Goal: Task Accomplishment & Management: Complete application form

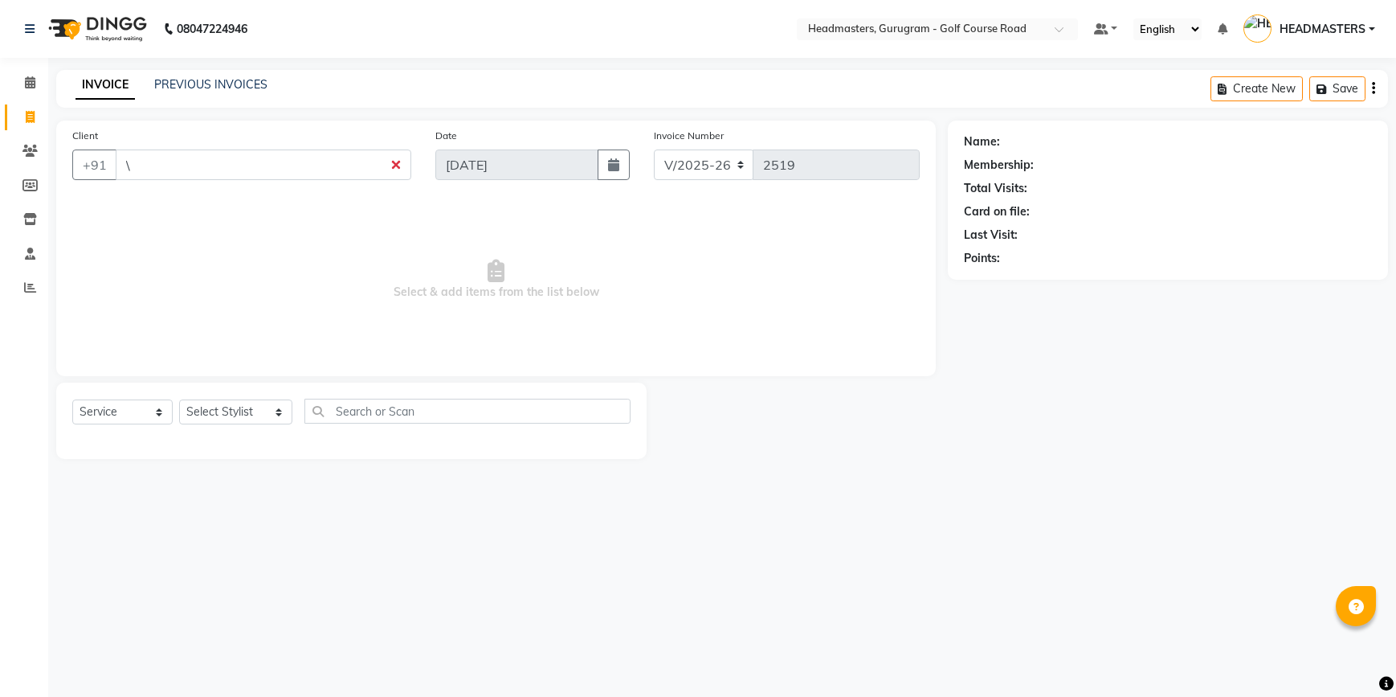
select select "7134"
select select "service"
click at [29, 113] on icon at bounding box center [30, 117] width 9 height 12
select select "service"
type input "2519"
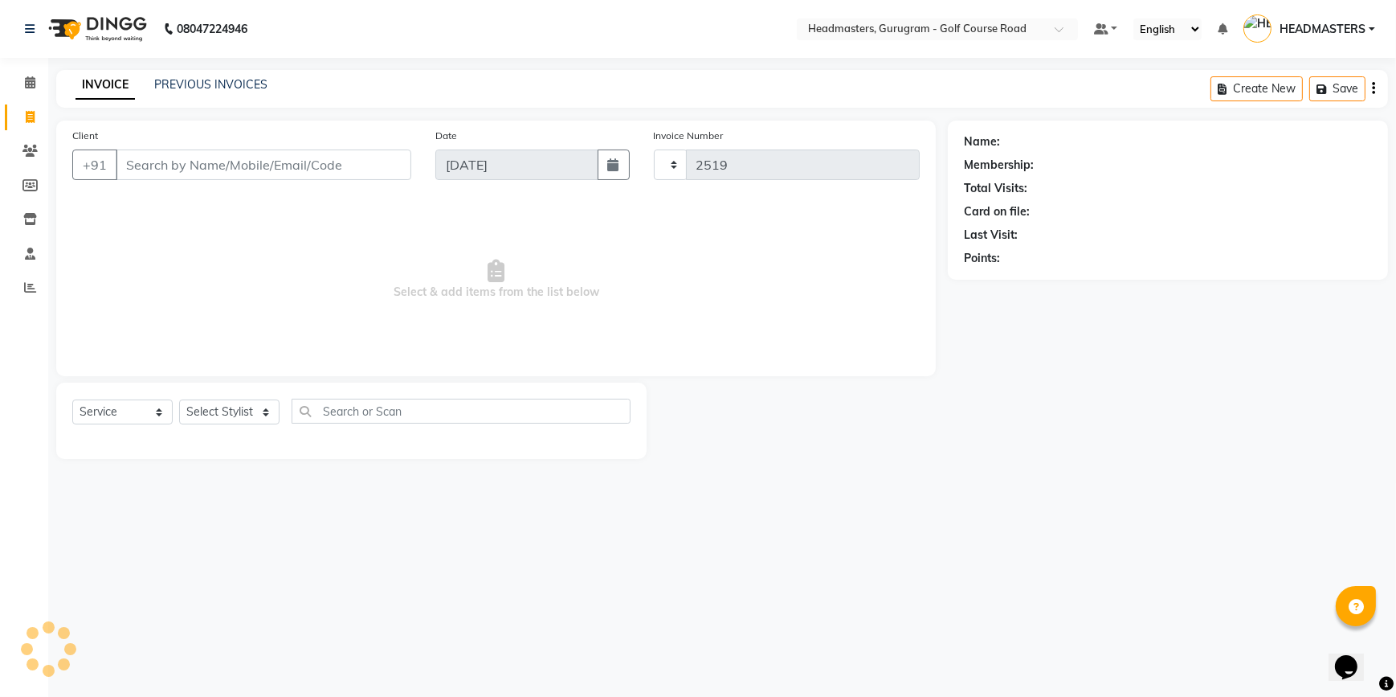
select select "7134"
click at [30, 292] on icon at bounding box center [30, 287] width 12 height 12
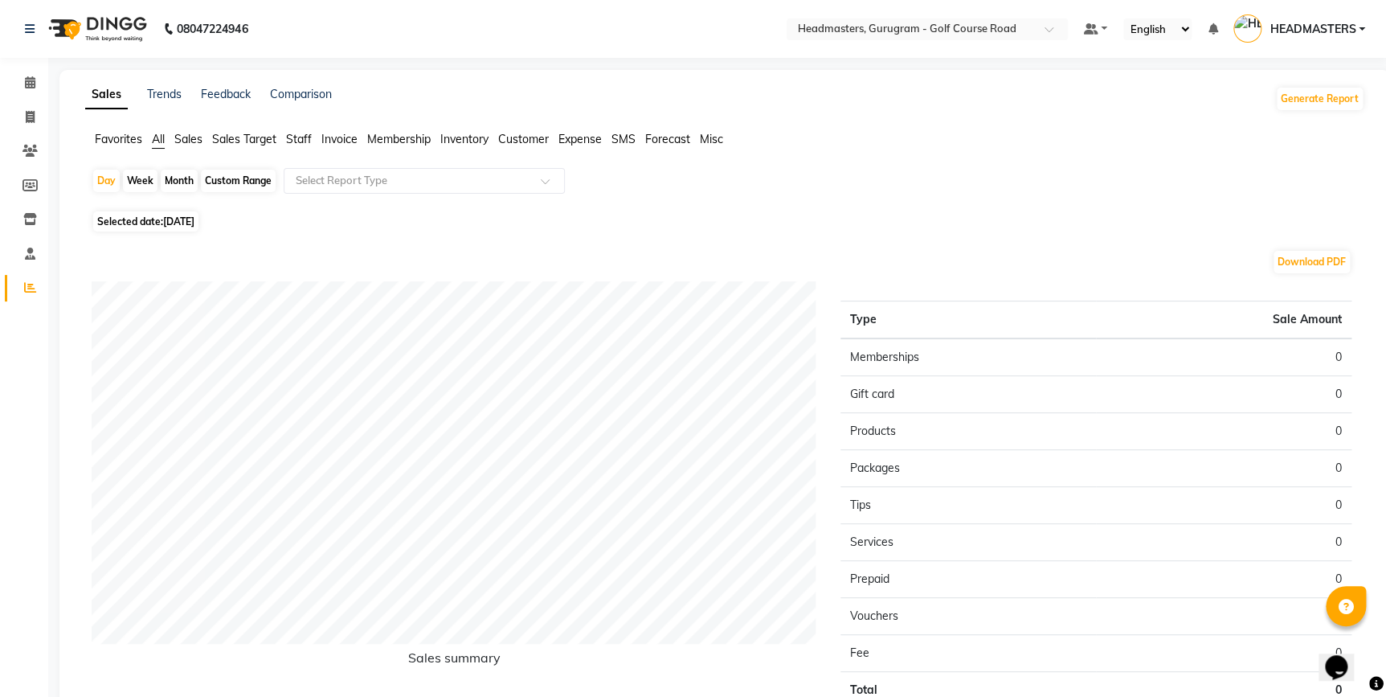
click at [190, 182] on div "Month" at bounding box center [179, 181] width 37 height 22
select select "9"
select select "2025"
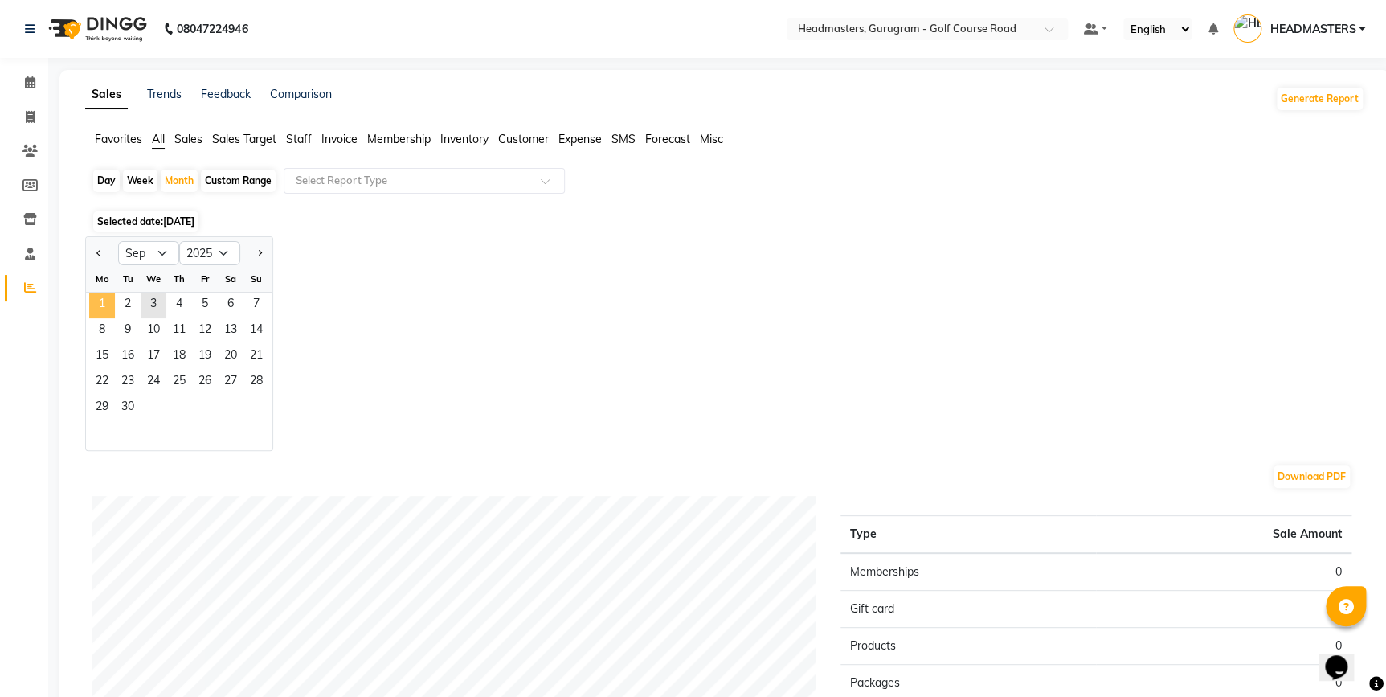
click at [96, 300] on span "1" at bounding box center [102, 305] width 26 height 26
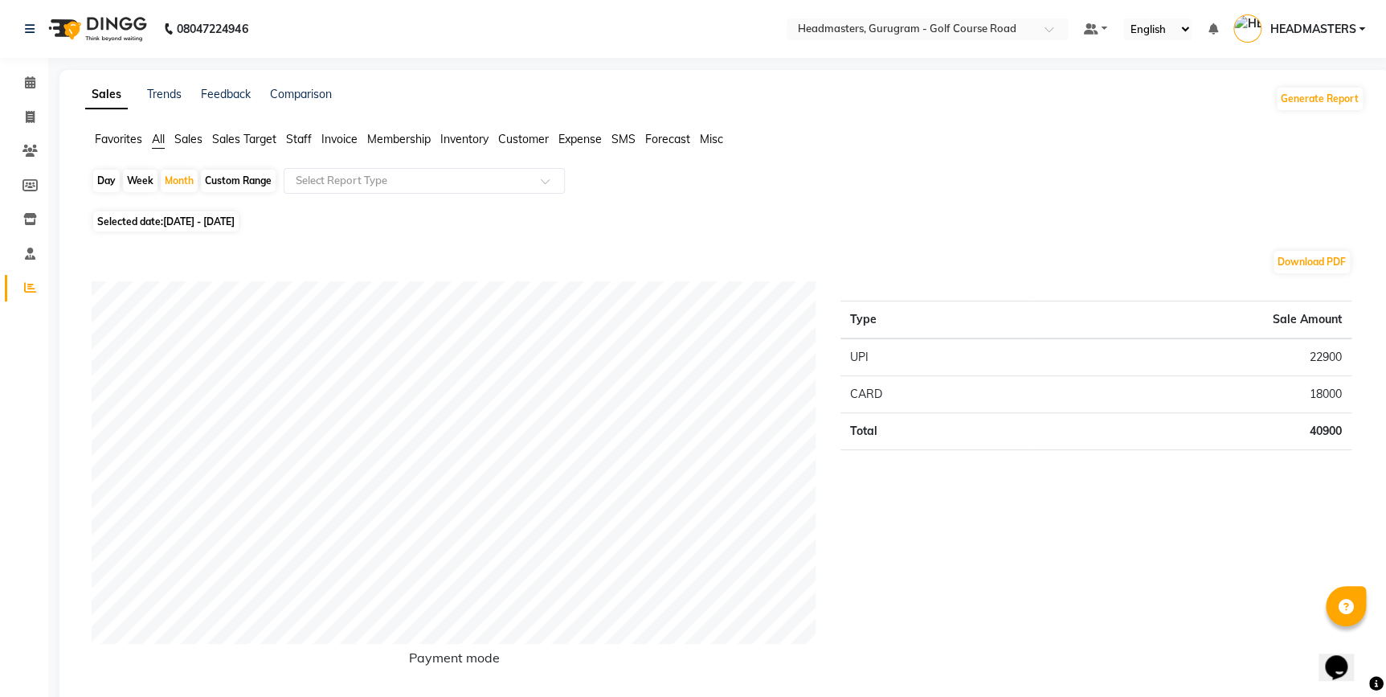
click at [145, 182] on div "Week" at bounding box center [140, 181] width 35 height 22
select select "9"
select select "2025"
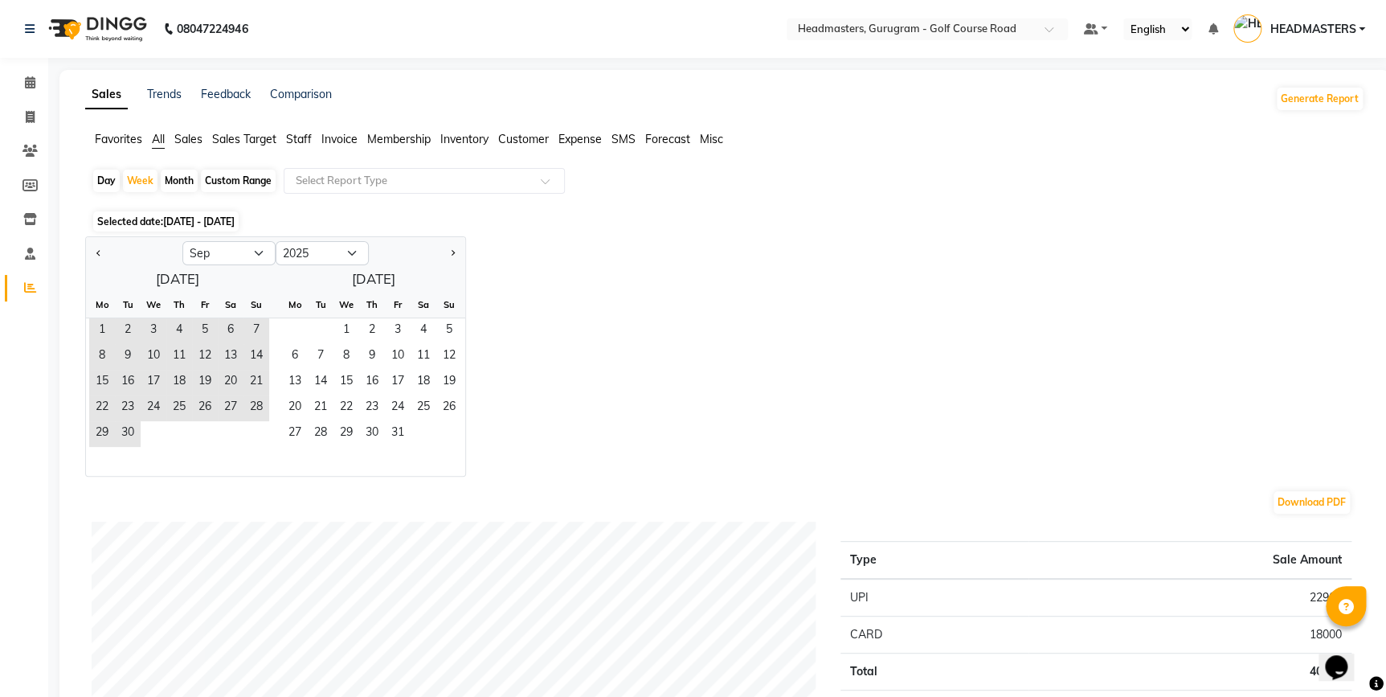
click at [189, 177] on div "Month" at bounding box center [179, 181] width 37 height 22
select select "9"
select select "2025"
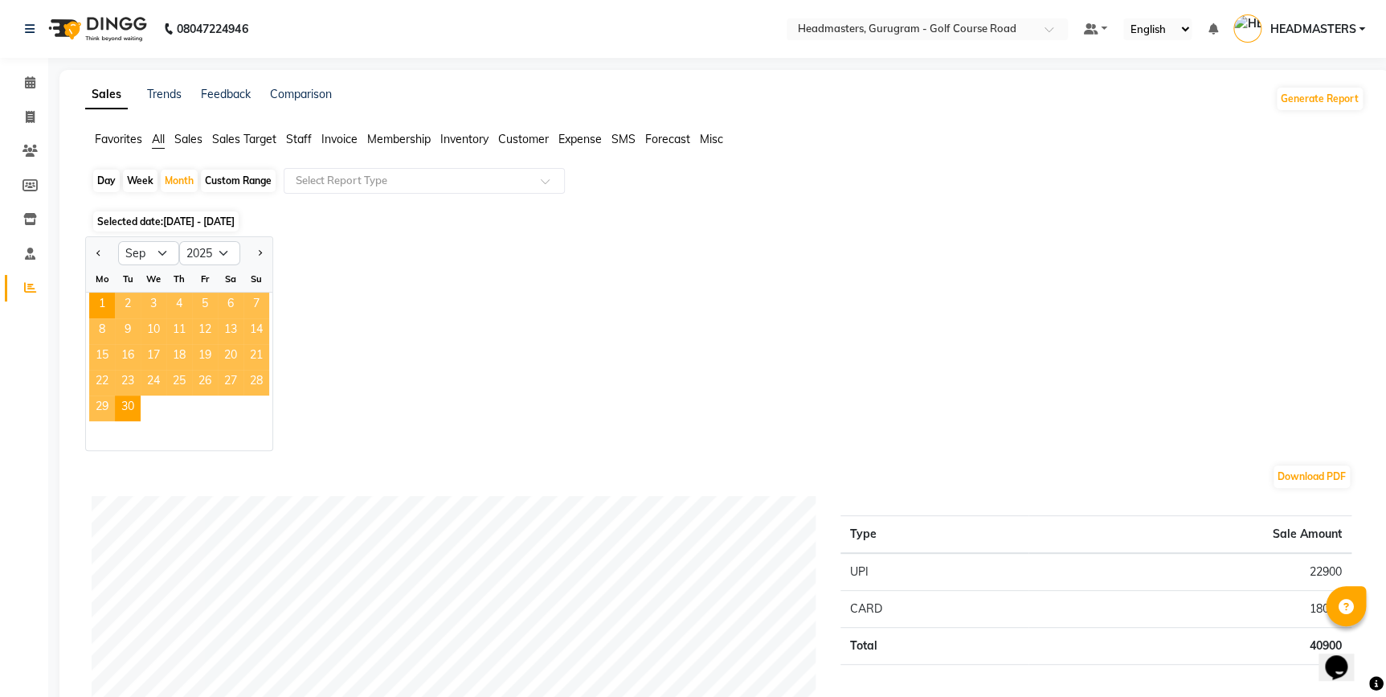
click at [856, 313] on div "Jan Feb Mar Apr May Jun [DATE] Aug Sep Oct Nov [DATE] 2016 2017 2018 2019 2020 …" at bounding box center [724, 343] width 1279 height 215
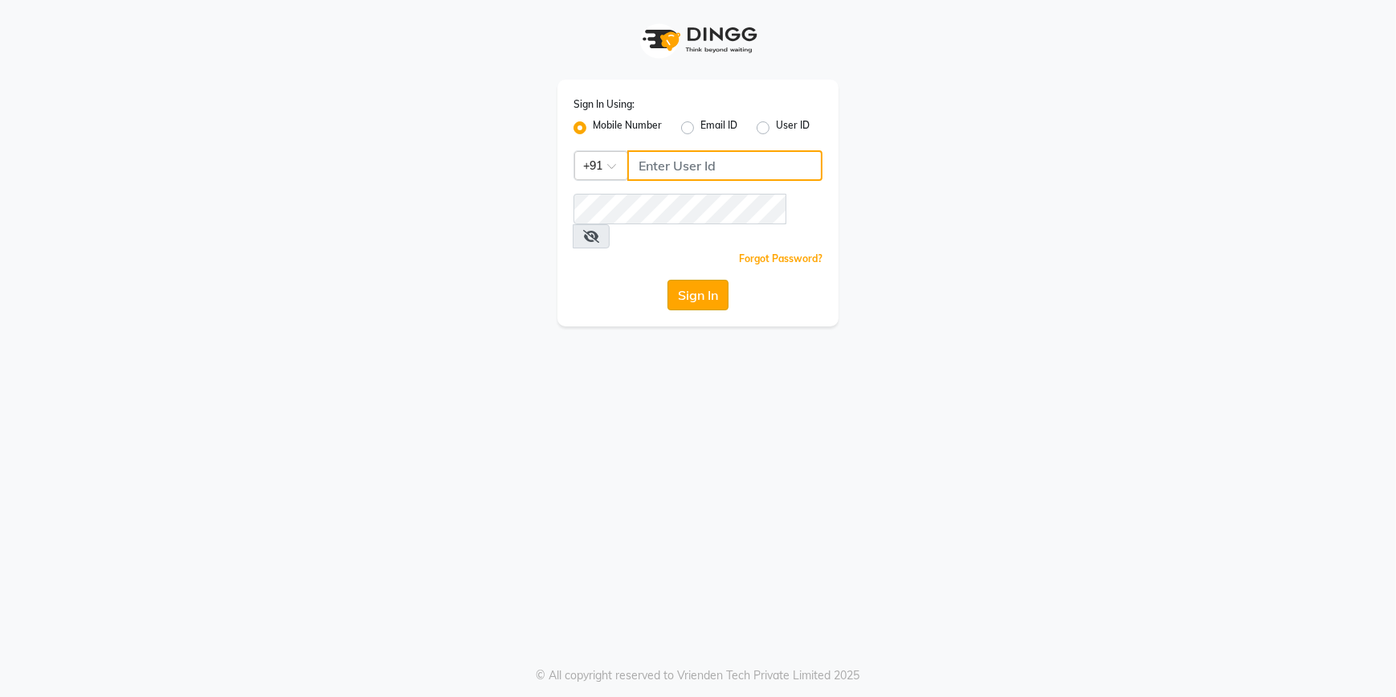
type input "9815075777"
click at [689, 280] on button "Sign In" at bounding box center [698, 295] width 61 height 31
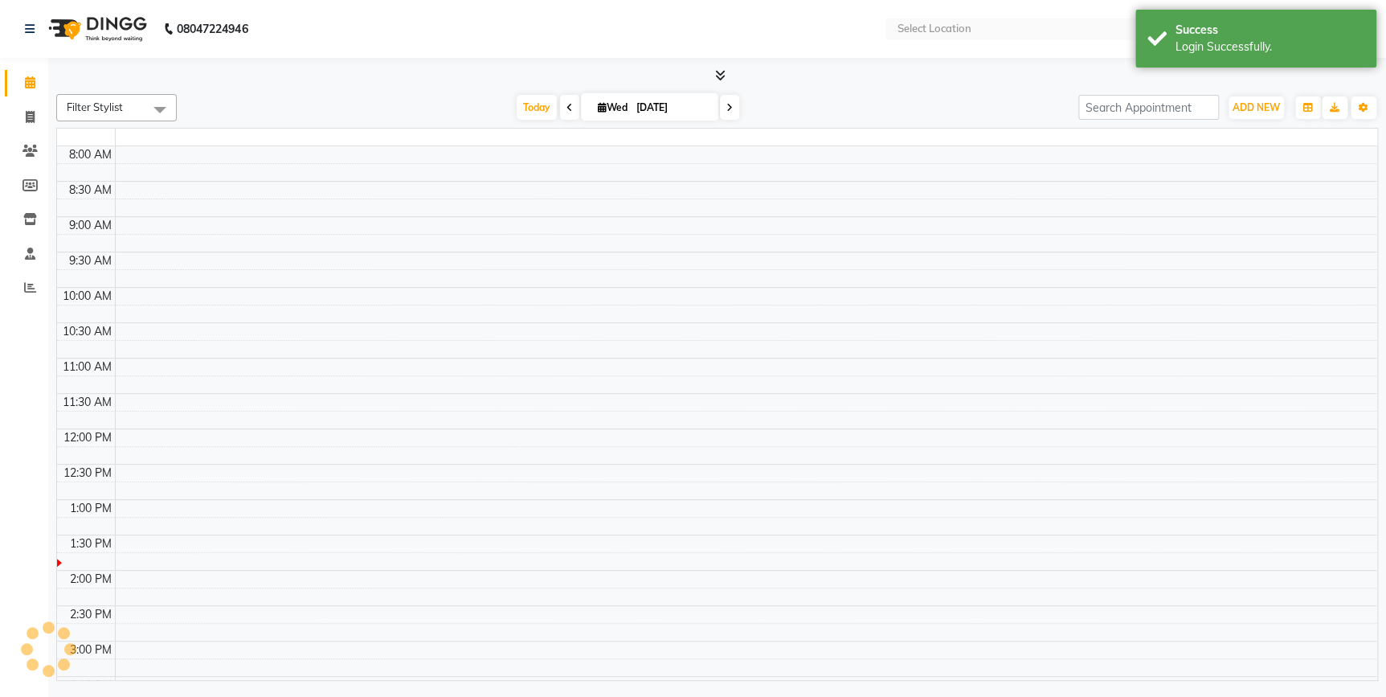
select select "en"
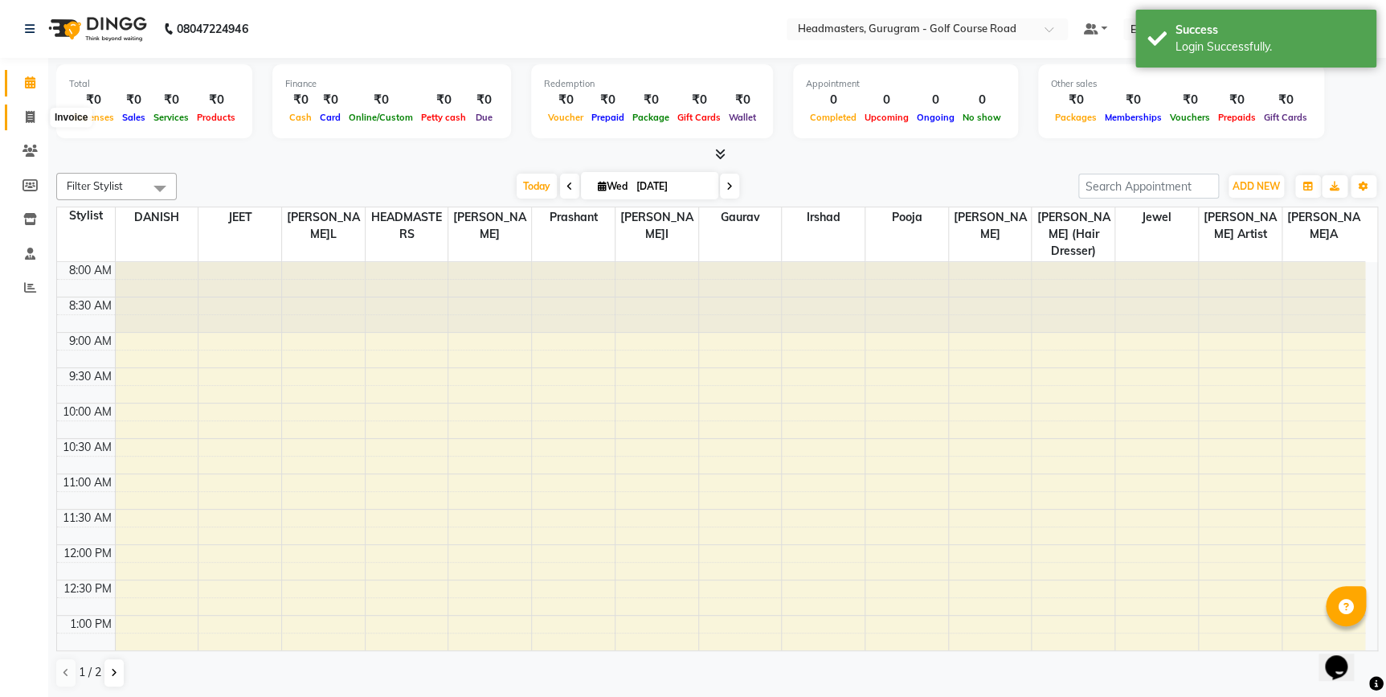
click at [18, 117] on span at bounding box center [30, 117] width 28 height 18
select select "service"
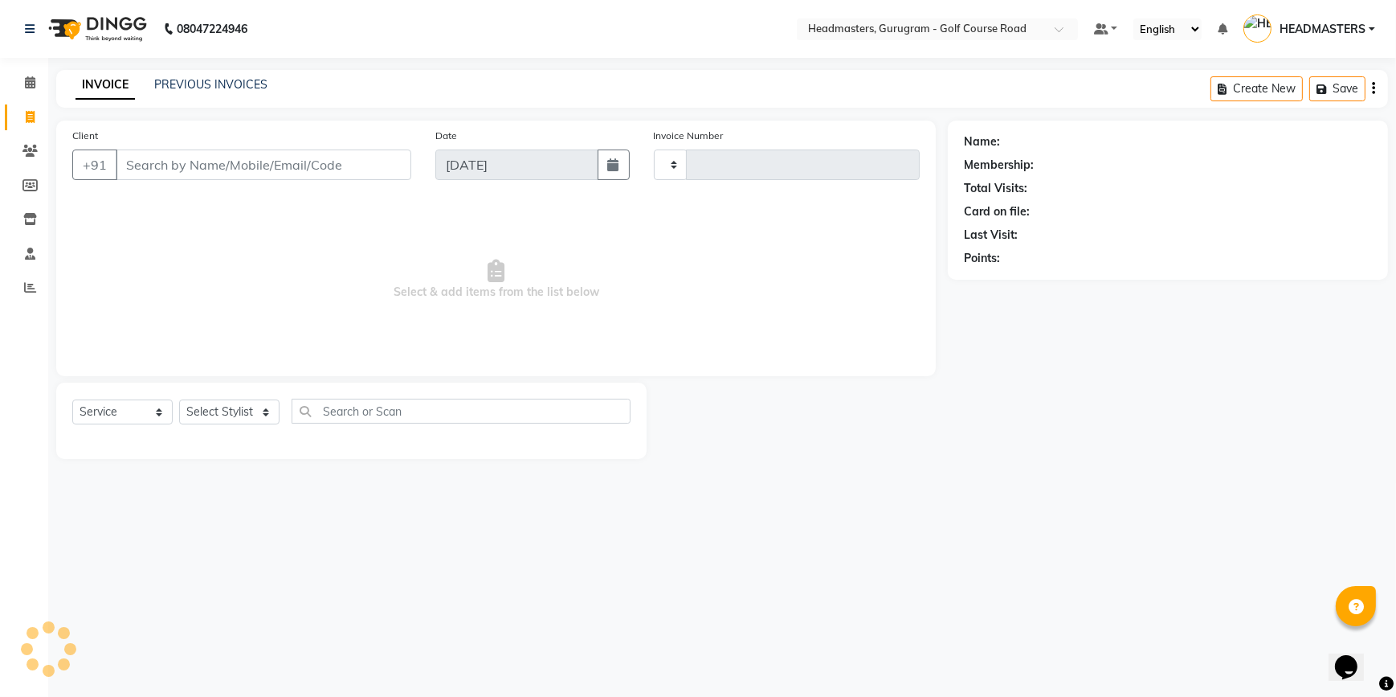
click at [223, 170] on input "Client" at bounding box center [264, 164] width 296 height 31
type input "2519"
select select "7134"
click at [16, 155] on span at bounding box center [30, 151] width 28 height 18
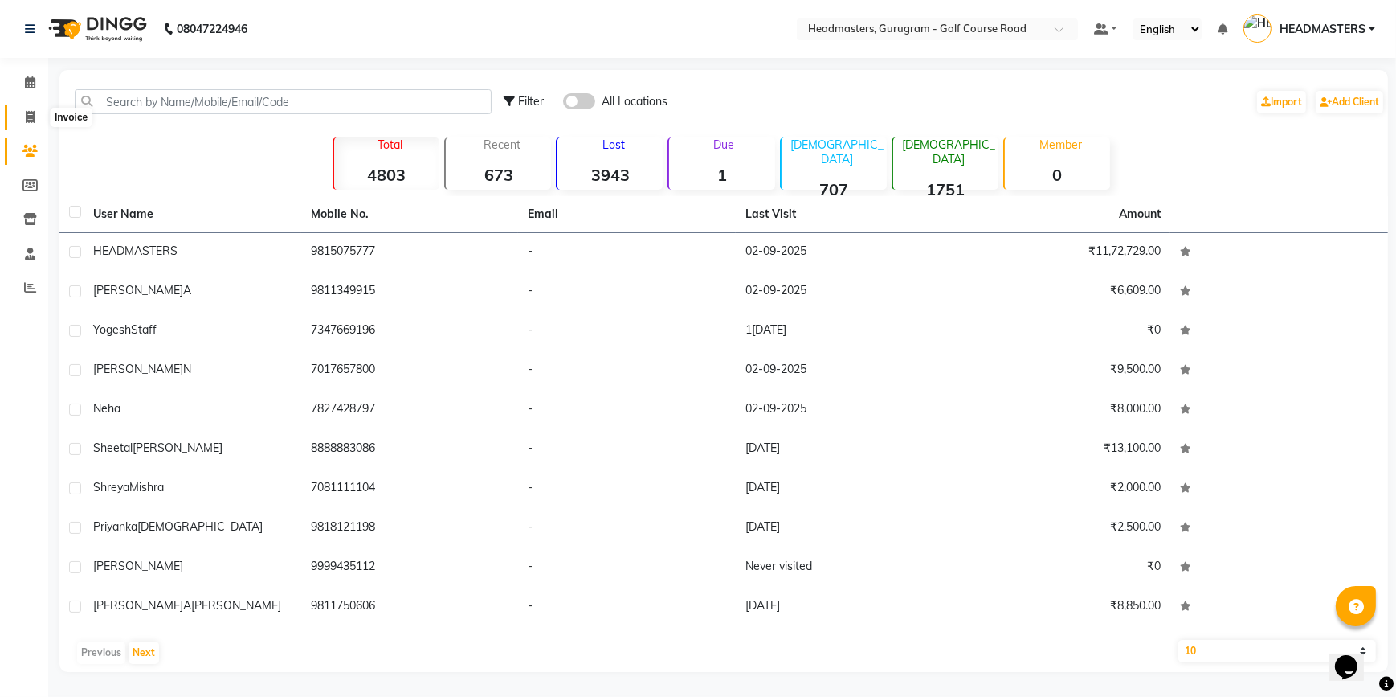
click at [26, 111] on icon at bounding box center [30, 117] width 9 height 12
select select "7134"
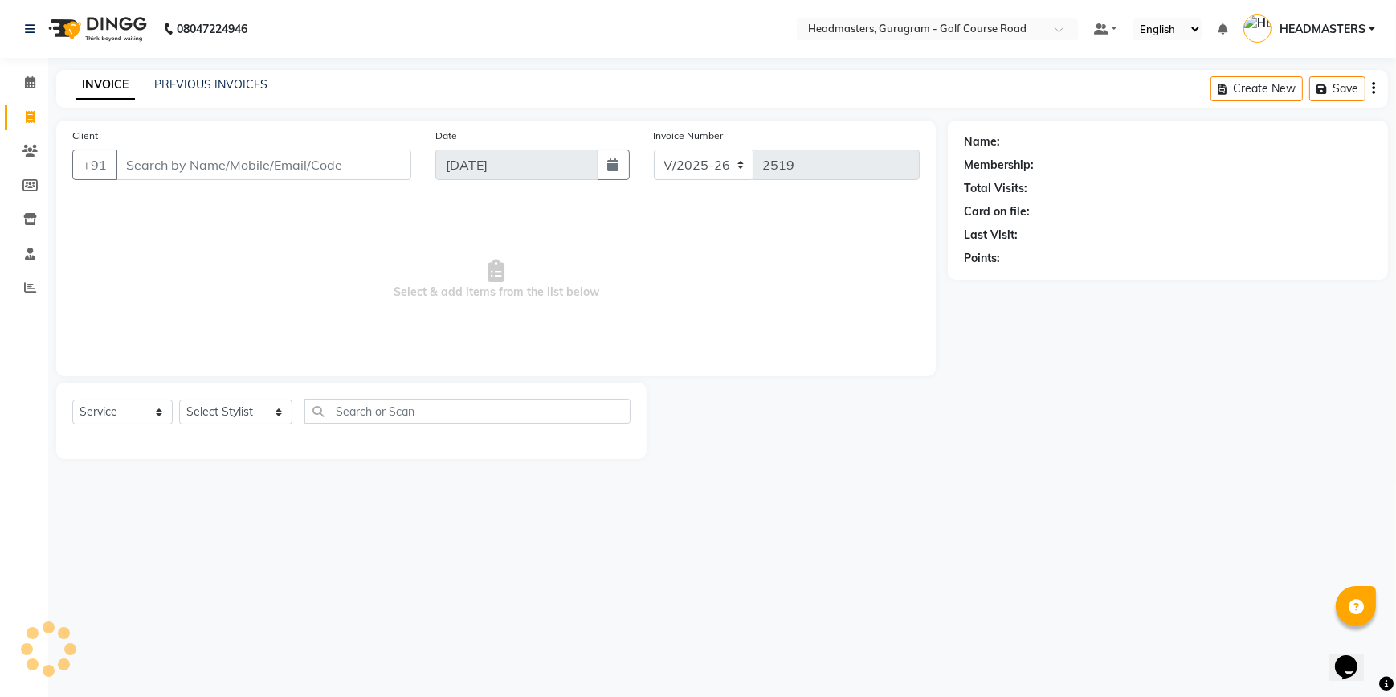
click at [240, 171] on input "Client" at bounding box center [264, 164] width 296 height 31
click at [227, 400] on select "Select Stylist DANISH Esther Gaurav HEADMASTERS Irshad Januka JEET Jewel Krishn…" at bounding box center [235, 411] width 113 height 25
click at [109, 409] on select "Select Service Product Membership Package Voucher Prepaid Gift Card" at bounding box center [122, 411] width 100 height 25
click at [72, 399] on select "Select Service Product Membership Package Voucher Prepaid Gift Card" at bounding box center [122, 411] width 100 height 25
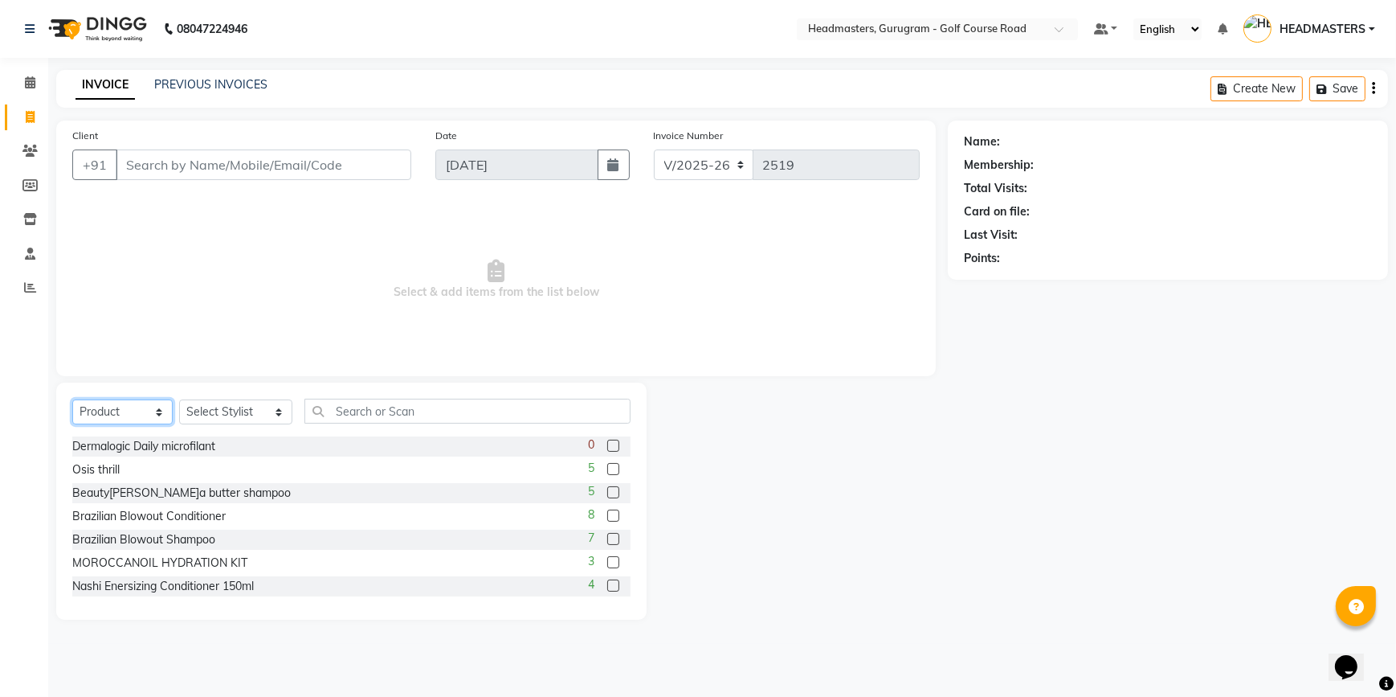
click at [156, 403] on select "Select Service Product Membership Package Voucher Prepaid Gift Card" at bounding box center [122, 411] width 100 height 25
click at [72, 399] on select "Select Service Product Membership Package Voucher Prepaid Gift Card" at bounding box center [122, 411] width 100 height 25
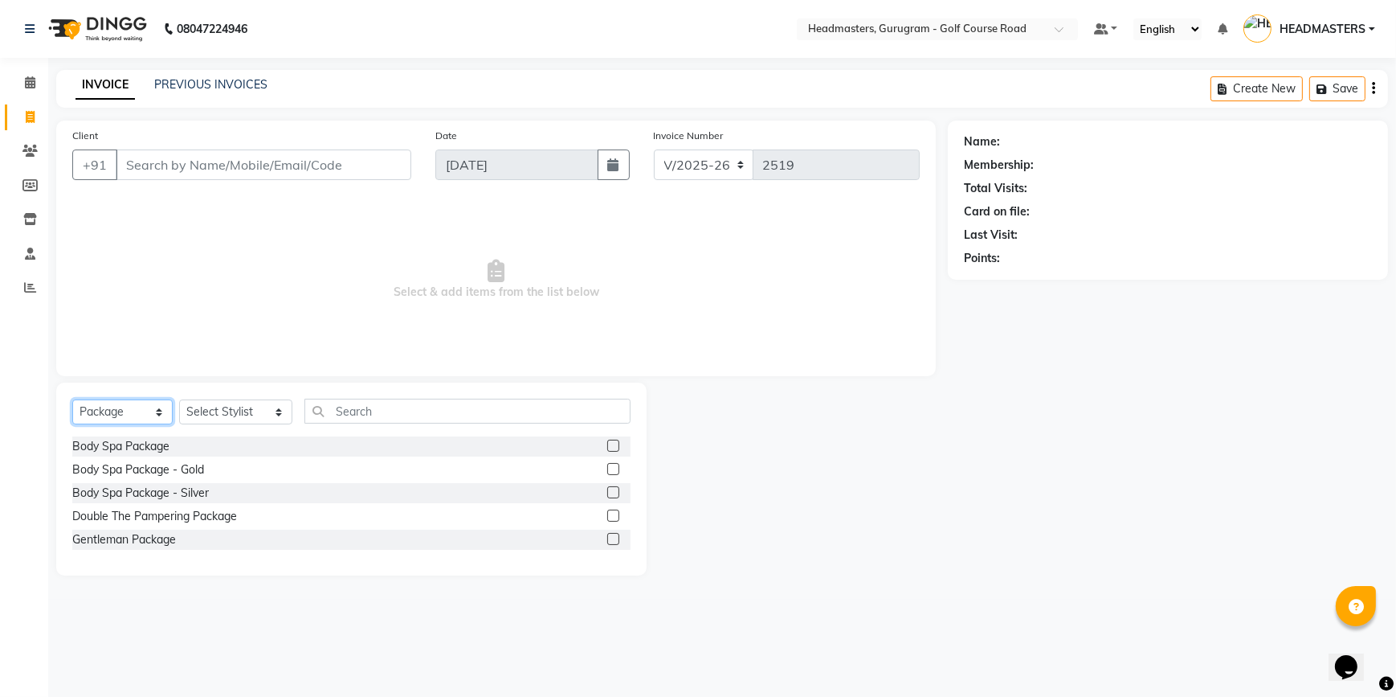
click at [137, 402] on select "Select Service Product Membership Package Voucher Prepaid Gift Card" at bounding box center [122, 411] width 100 height 25
click at [72, 399] on select "Select Service Product Membership Package Voucher Prepaid Gift Card" at bounding box center [122, 411] width 100 height 25
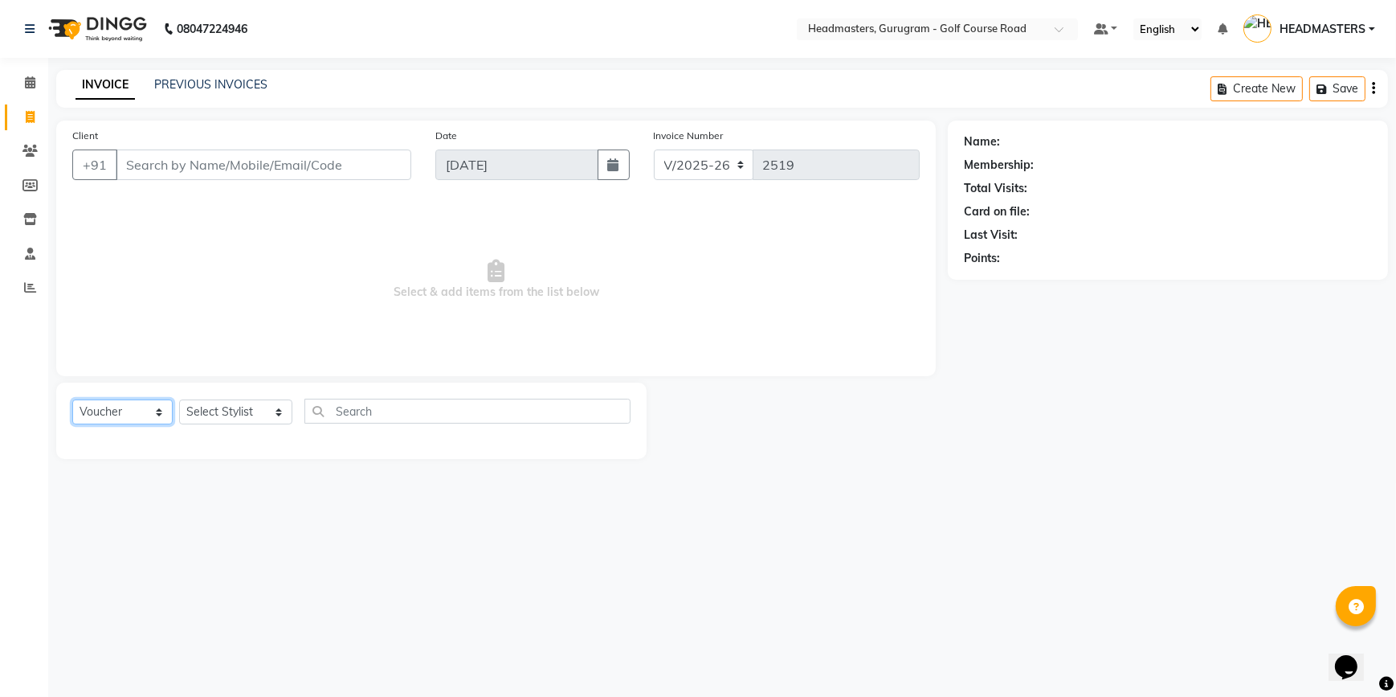
click at [153, 411] on select "Select Service Product Membership Package Voucher Prepaid Gift Card" at bounding box center [122, 411] width 100 height 25
select select "P"
click at [72, 399] on select "Select Service Product Membership Package Voucher Prepaid Gift Card" at bounding box center [122, 411] width 100 height 25
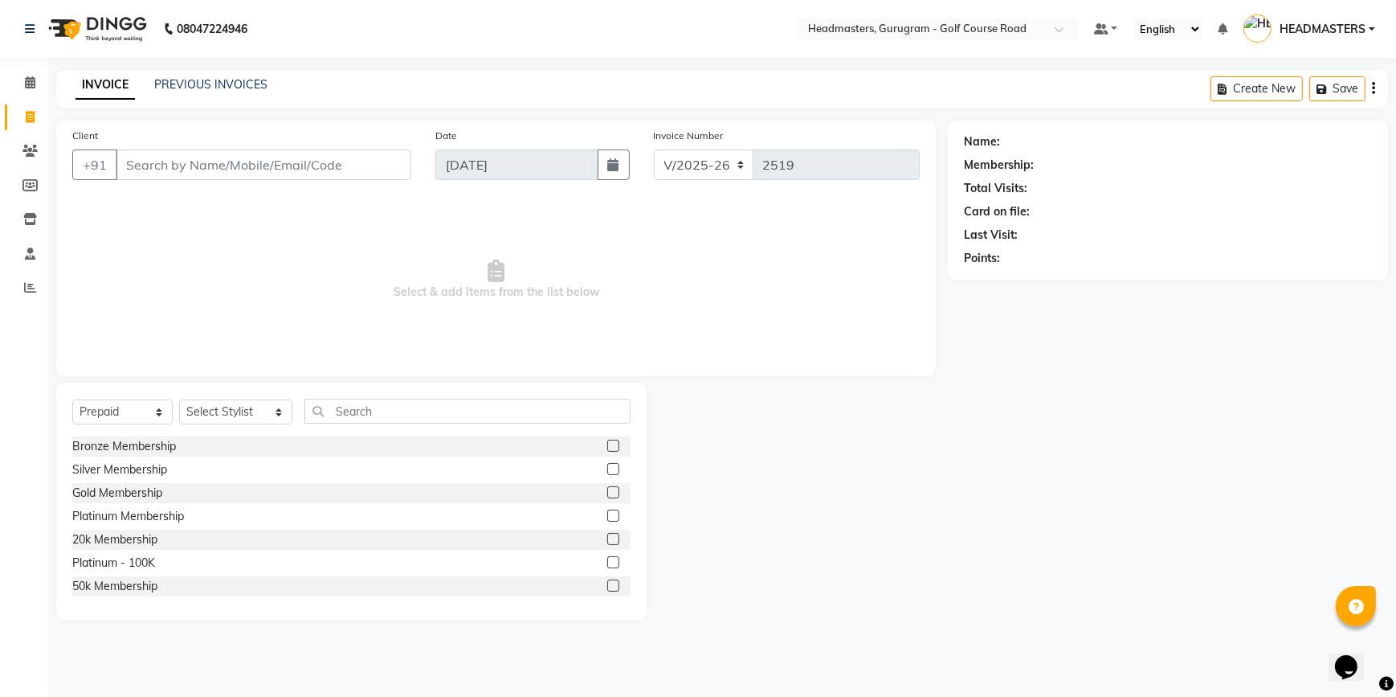
click at [607, 536] on label at bounding box center [613, 539] width 12 height 12
click at [607, 536] on input "checkbox" at bounding box center [612, 539] width 10 height 10
click at [607, 538] on label at bounding box center [613, 539] width 12 height 12
click at [607, 538] on input "checkbox" at bounding box center [612, 539] width 10 height 10
checkbox input "false"
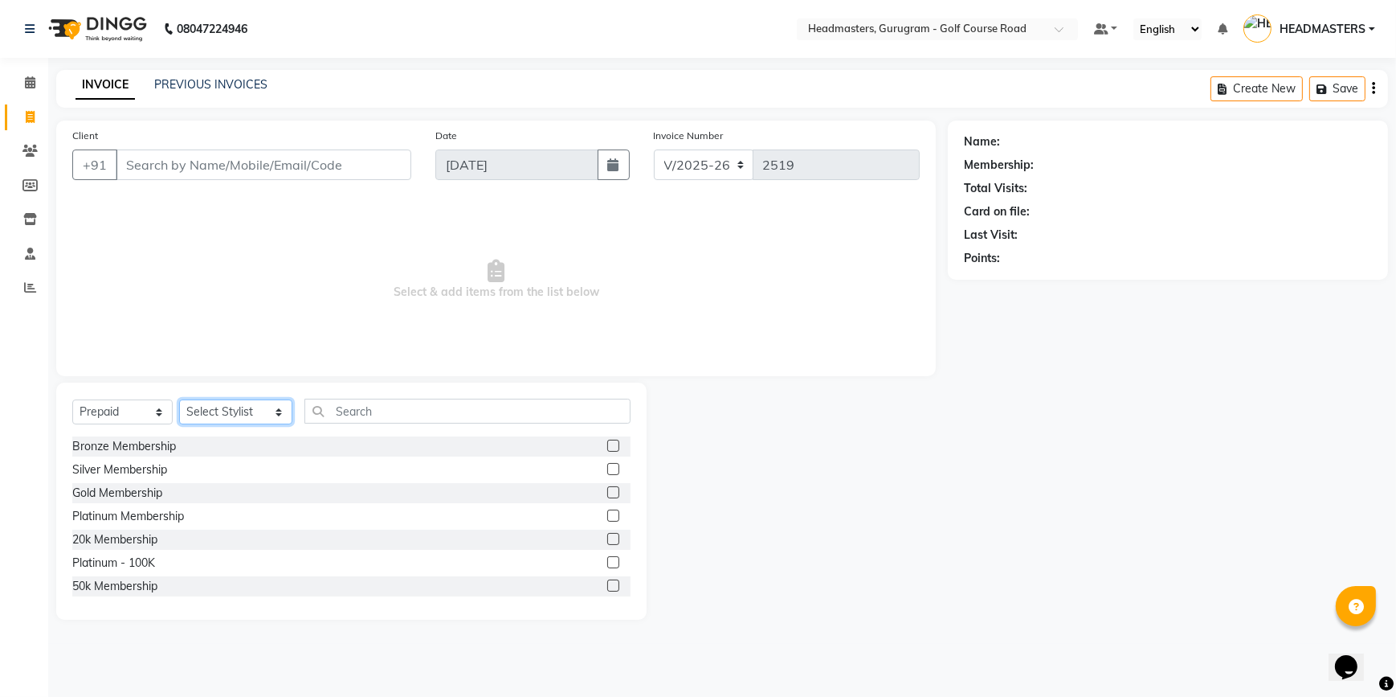
click at [257, 417] on select "Select Stylist DANISH Esther Gaurav HEADMASTERS Irshad Januka JEET Jewel Krishn…" at bounding box center [235, 411] width 113 height 25
select select "60959"
click at [179, 399] on select "Select Stylist DANISH Esther Gaurav HEADMASTERS Irshad Januka JEET Jewel Krishn…" at bounding box center [235, 411] width 113 height 25
click at [607, 538] on label at bounding box center [613, 539] width 12 height 12
click at [607, 538] on input "checkbox" at bounding box center [612, 539] width 10 height 10
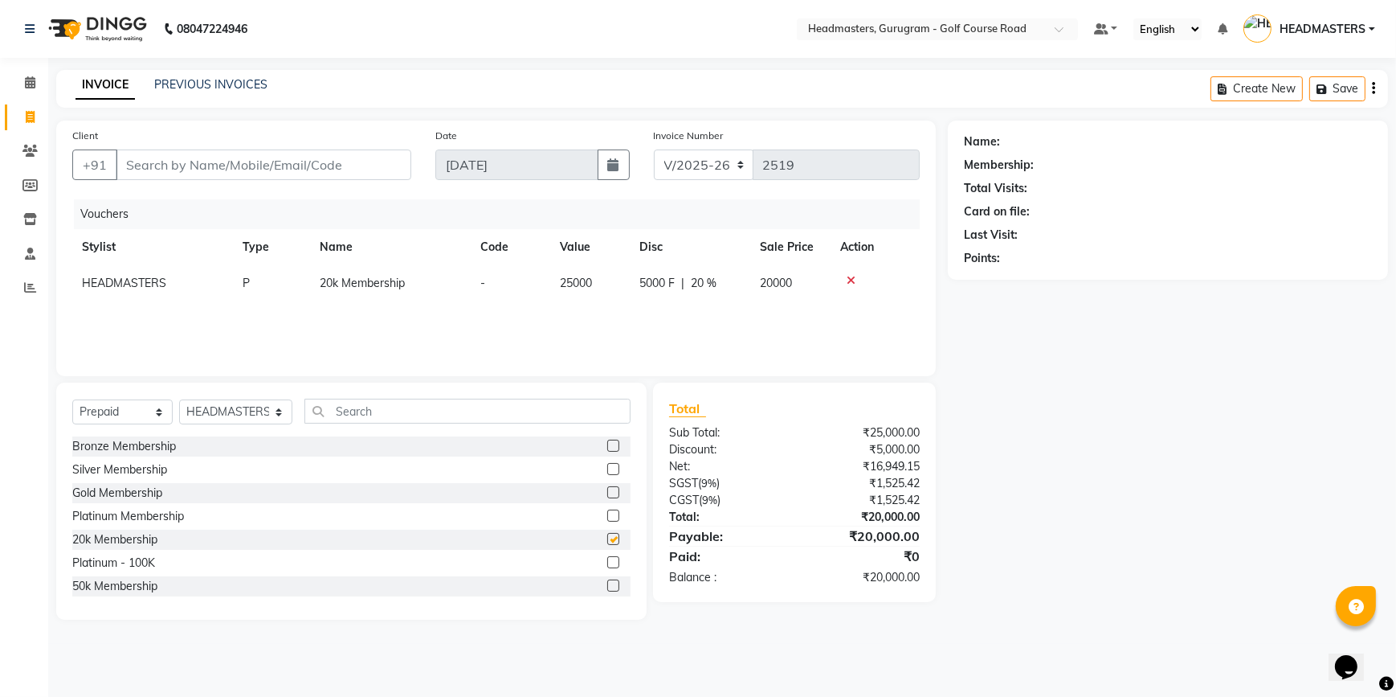
checkbox input "false"
click at [607, 489] on label at bounding box center [613, 492] width 12 height 12
click at [607, 489] on input "checkbox" at bounding box center [612, 493] width 10 height 10
checkbox input "false"
click at [607, 471] on label at bounding box center [613, 469] width 12 height 12
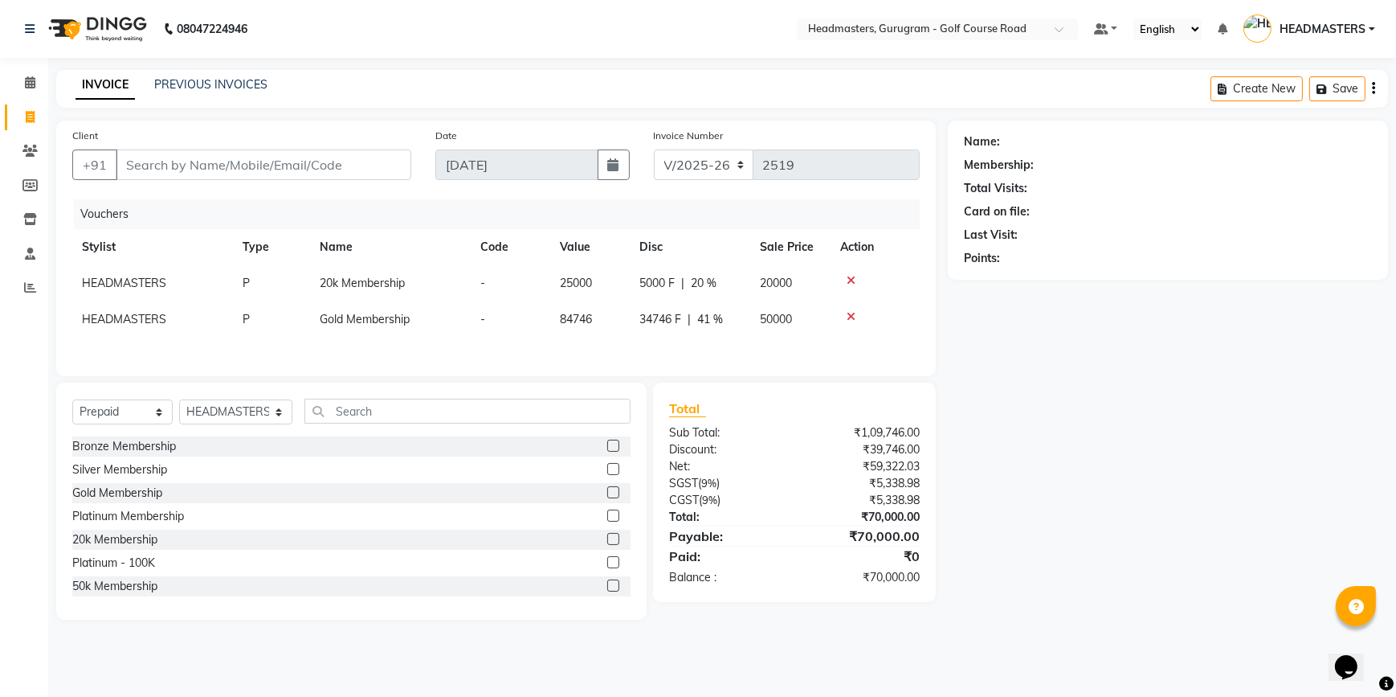
click at [607, 471] on input "checkbox" at bounding box center [612, 469] width 10 height 10
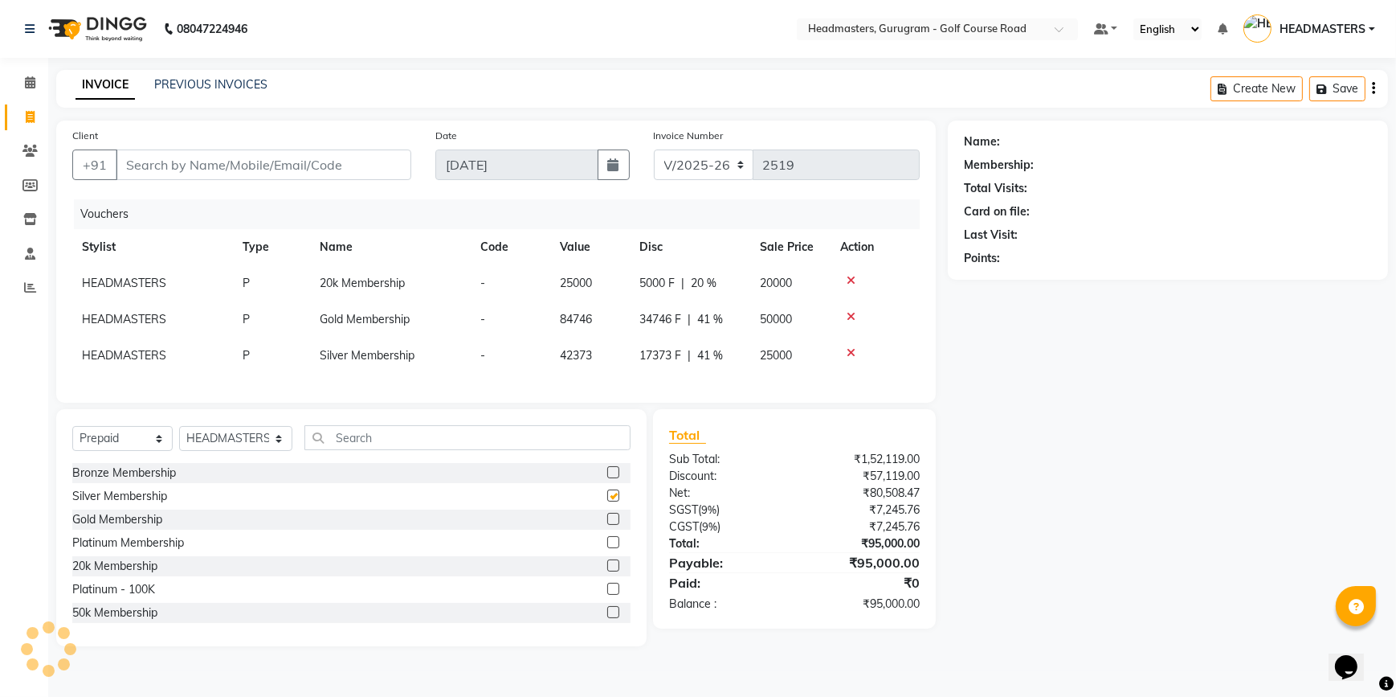
checkbox input "false"
click at [848, 317] on icon at bounding box center [852, 316] width 9 height 11
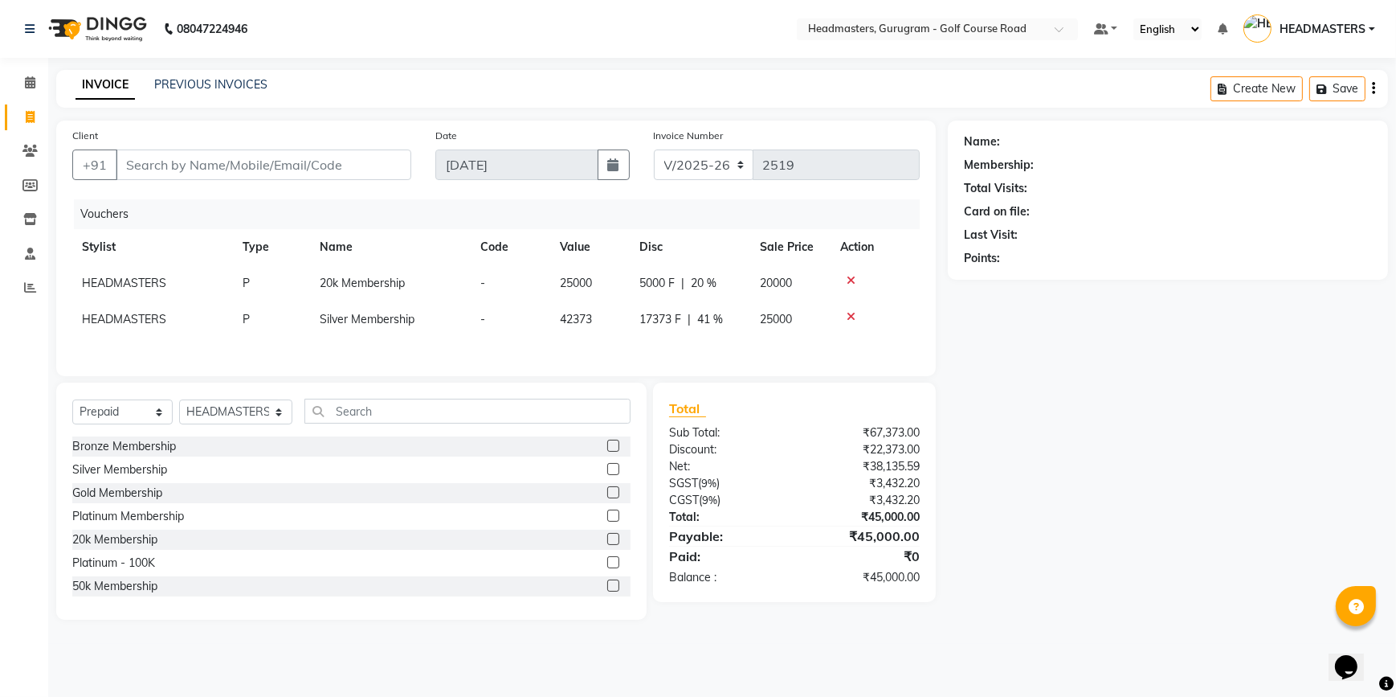
click at [607, 448] on label at bounding box center [613, 445] width 12 height 12
click at [607, 448] on input "checkbox" at bounding box center [612, 446] width 10 height 10
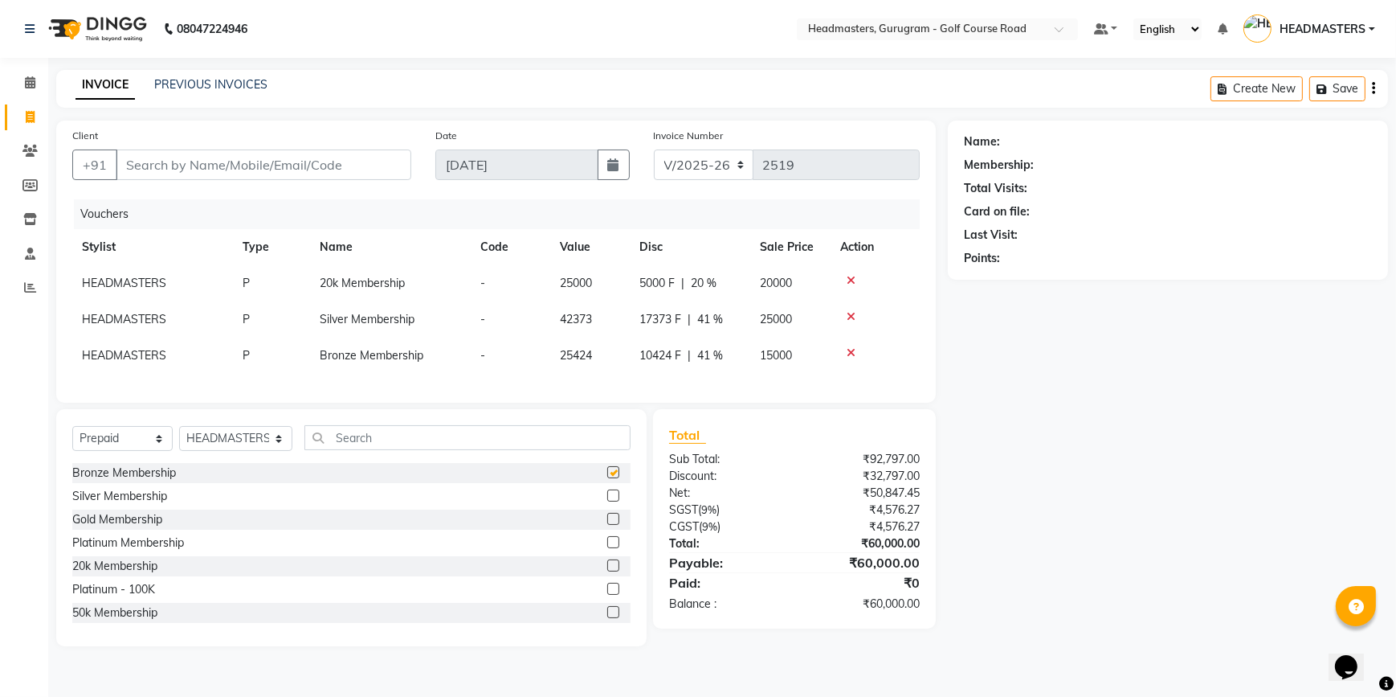
checkbox input "false"
click at [851, 351] on icon at bounding box center [852, 352] width 9 height 11
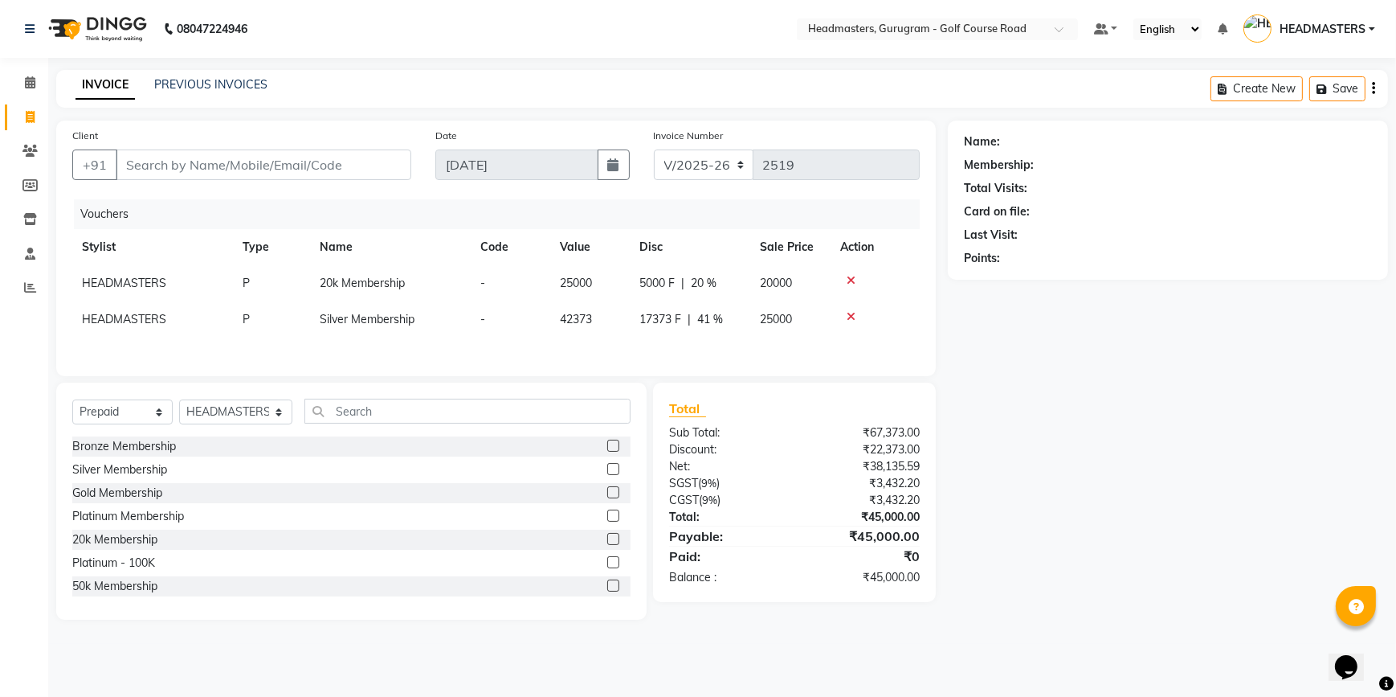
click at [848, 313] on icon at bounding box center [852, 316] width 9 height 11
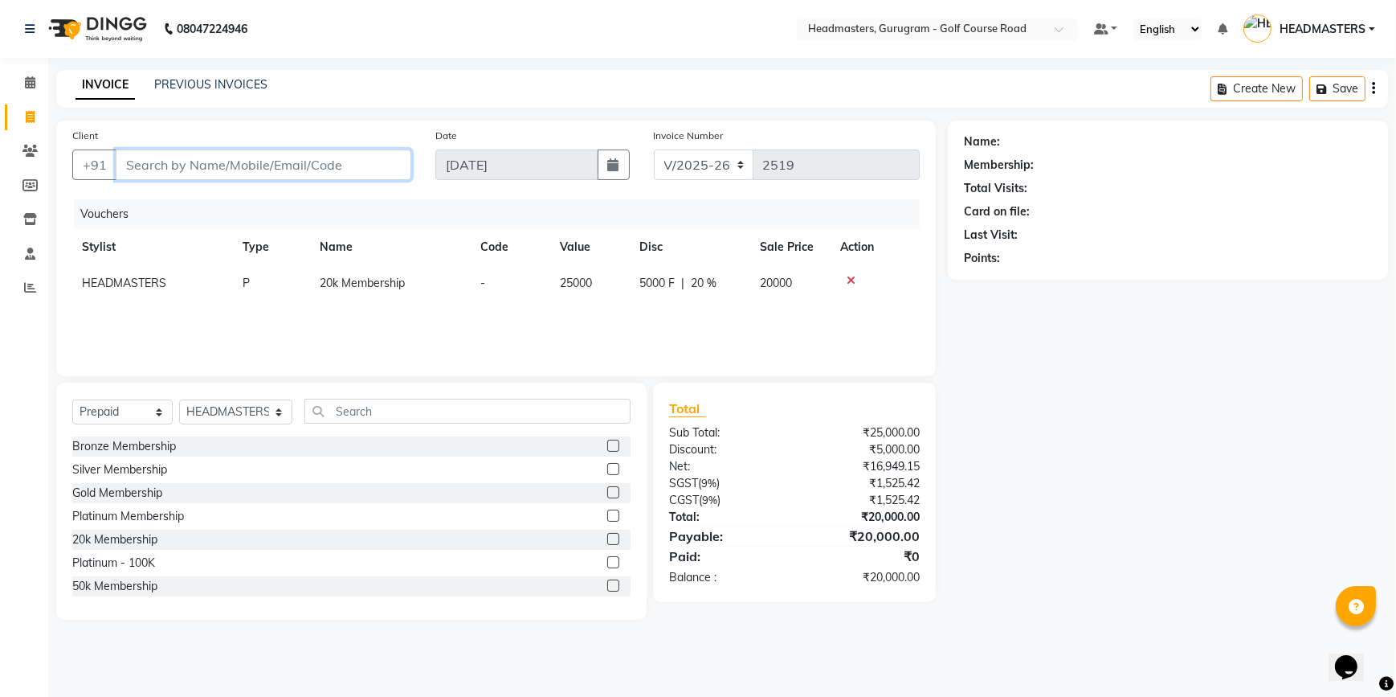
drag, startPoint x: 202, startPoint y: 175, endPoint x: 186, endPoint y: 164, distance: 19.6
click at [202, 176] on input "Client" at bounding box center [264, 164] width 296 height 31
click at [205, 161] on input "Client" at bounding box center [264, 164] width 296 height 31
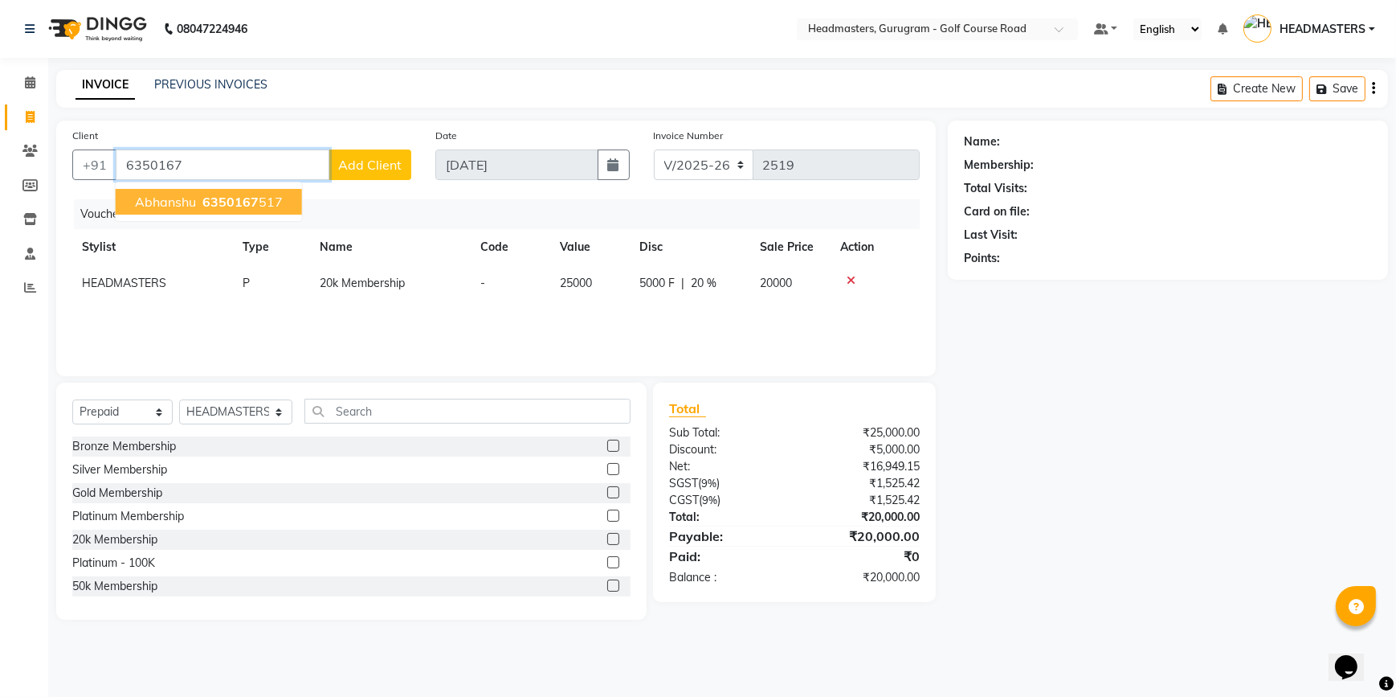
click at [208, 192] on button "Abhanshu 6350167 517" at bounding box center [209, 202] width 186 height 26
type input "6350167517"
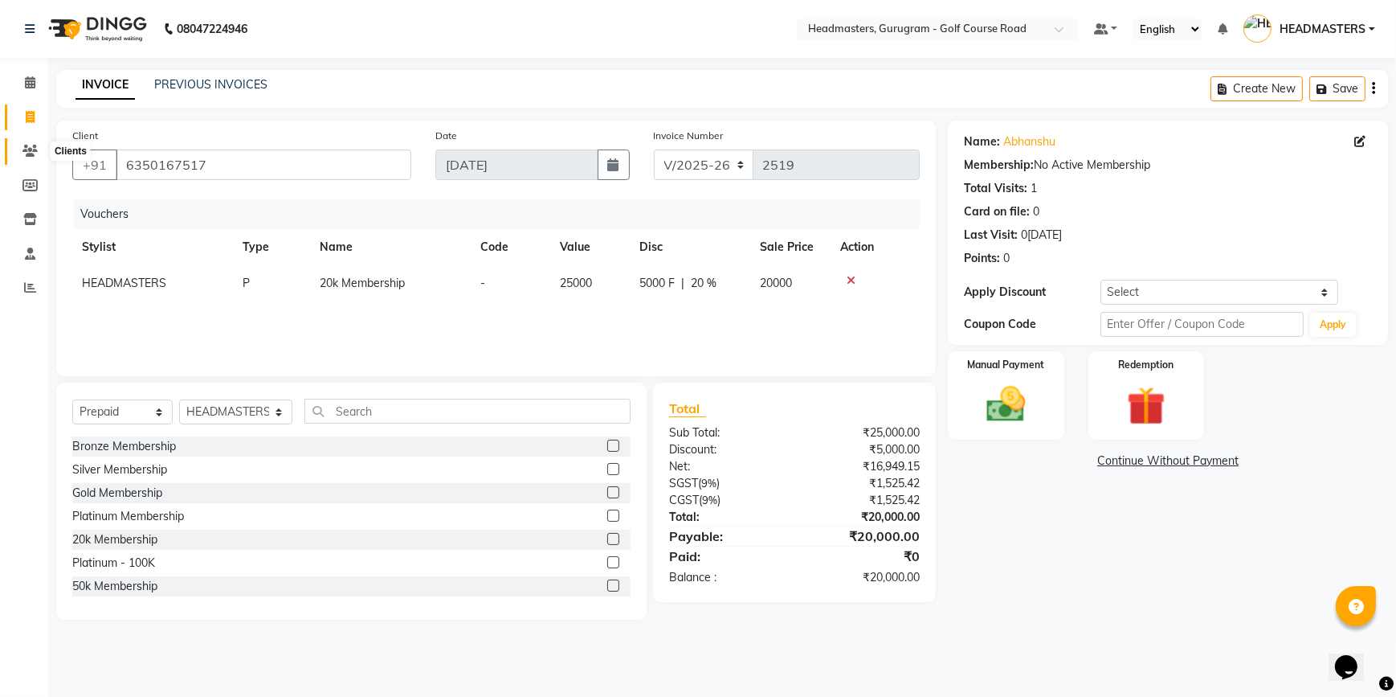
click at [22, 157] on icon at bounding box center [29, 151] width 15 height 12
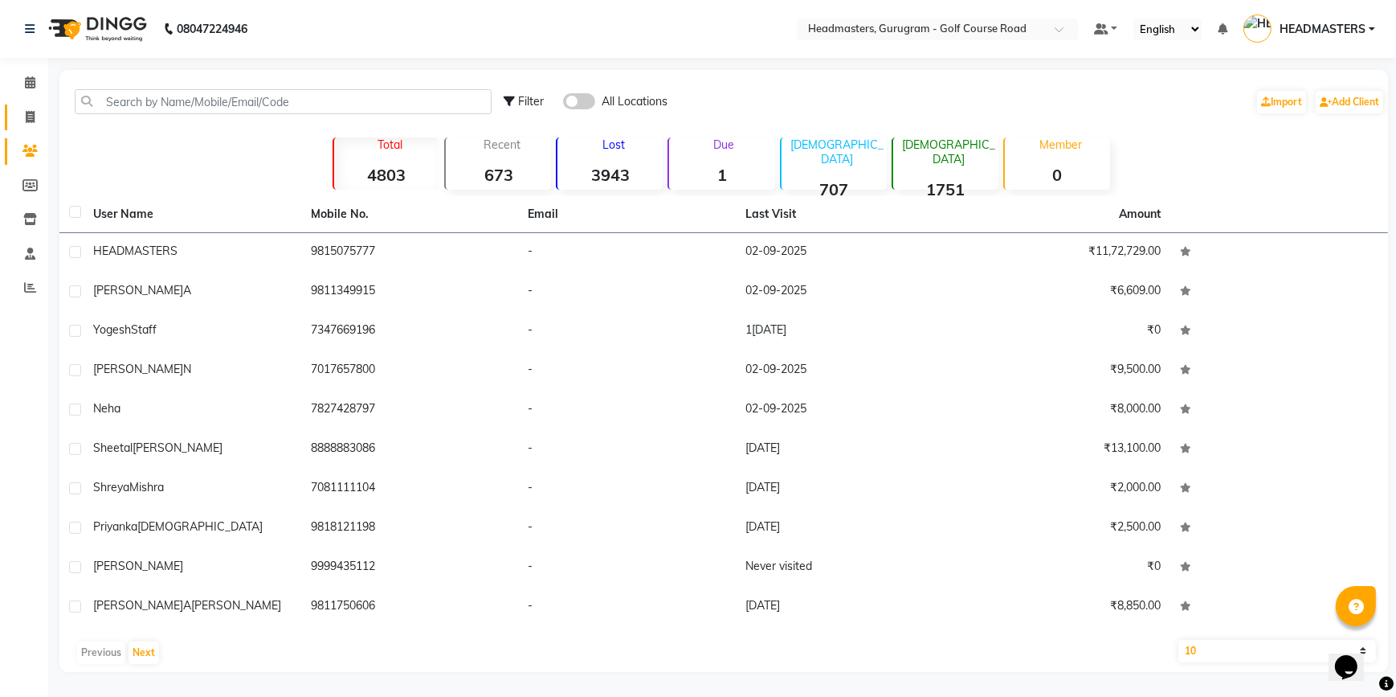
click at [30, 129] on link "Invoice" at bounding box center [24, 117] width 39 height 27
select select "7134"
select select "service"
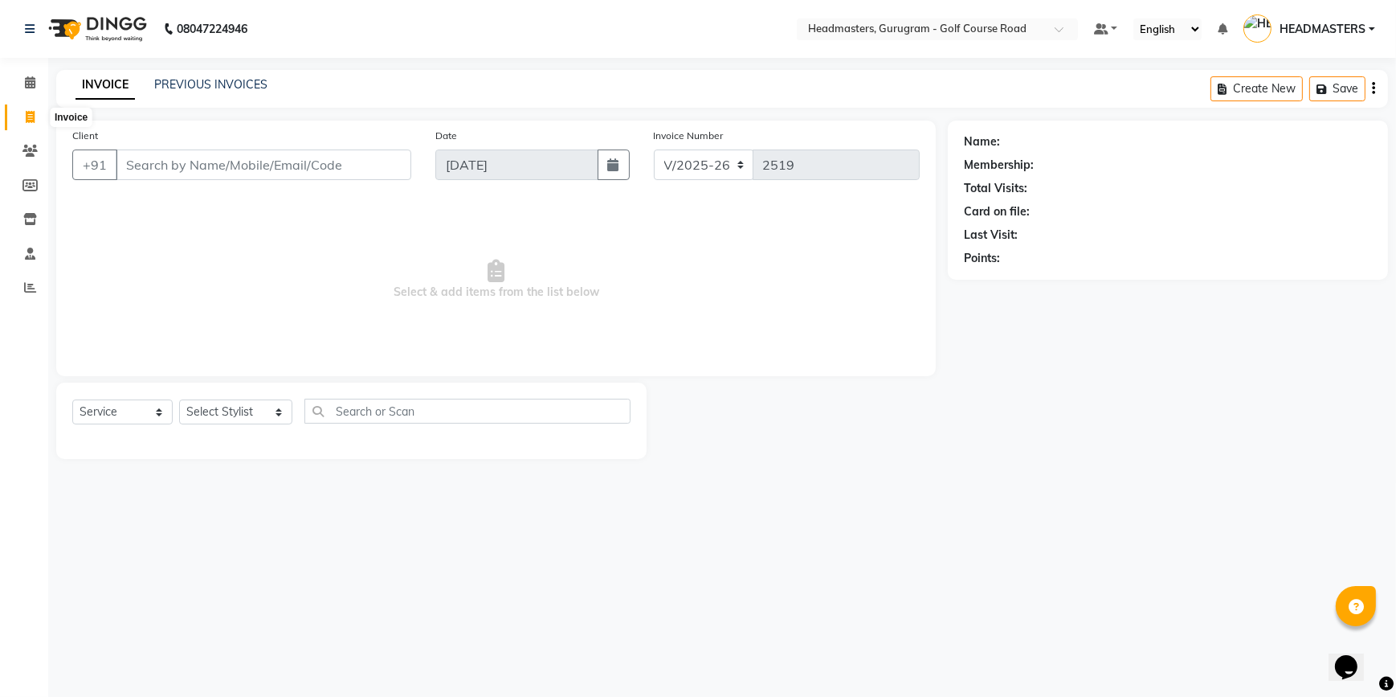
click at [25, 124] on span at bounding box center [30, 117] width 28 height 18
select select "service"
type input "2519"
select select "7134"
click at [215, 170] on input "Client" at bounding box center [264, 164] width 296 height 31
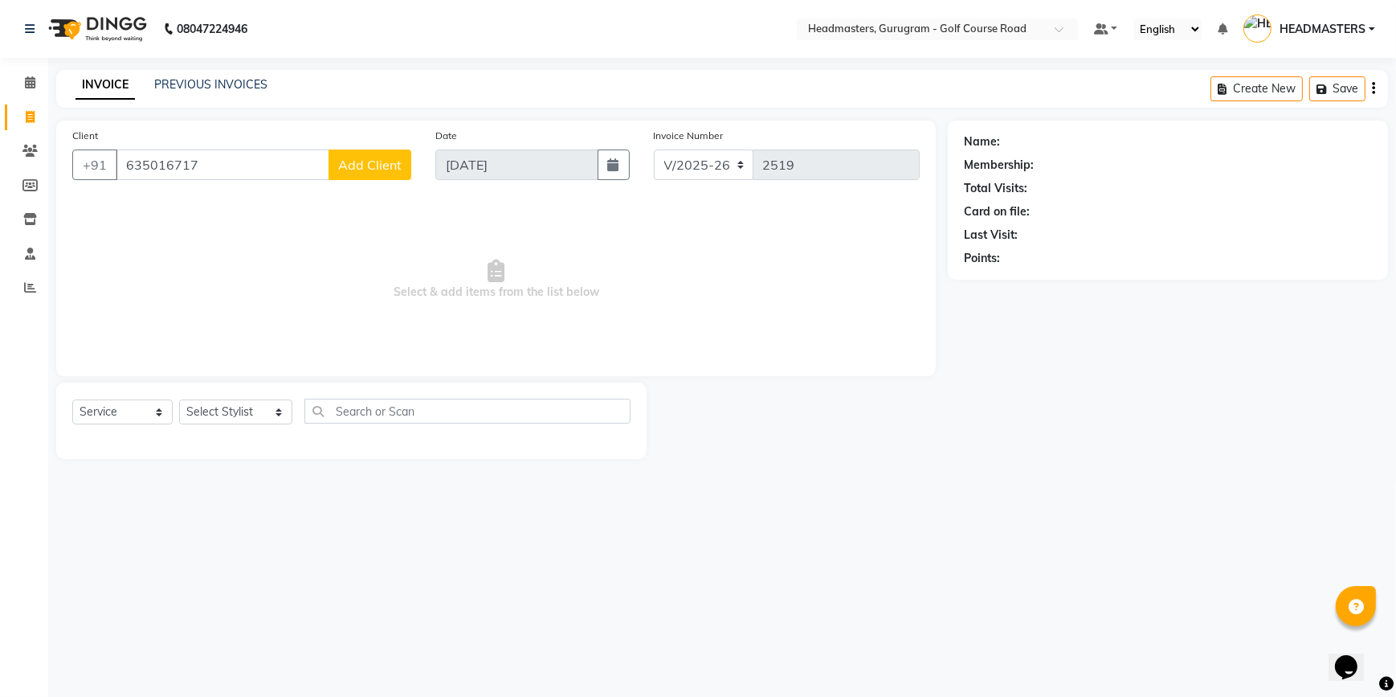
click at [252, 161] on input "635016717" at bounding box center [223, 164] width 214 height 31
click at [241, 198] on span "6350167" at bounding box center [230, 202] width 56 height 16
type input "6350167517"
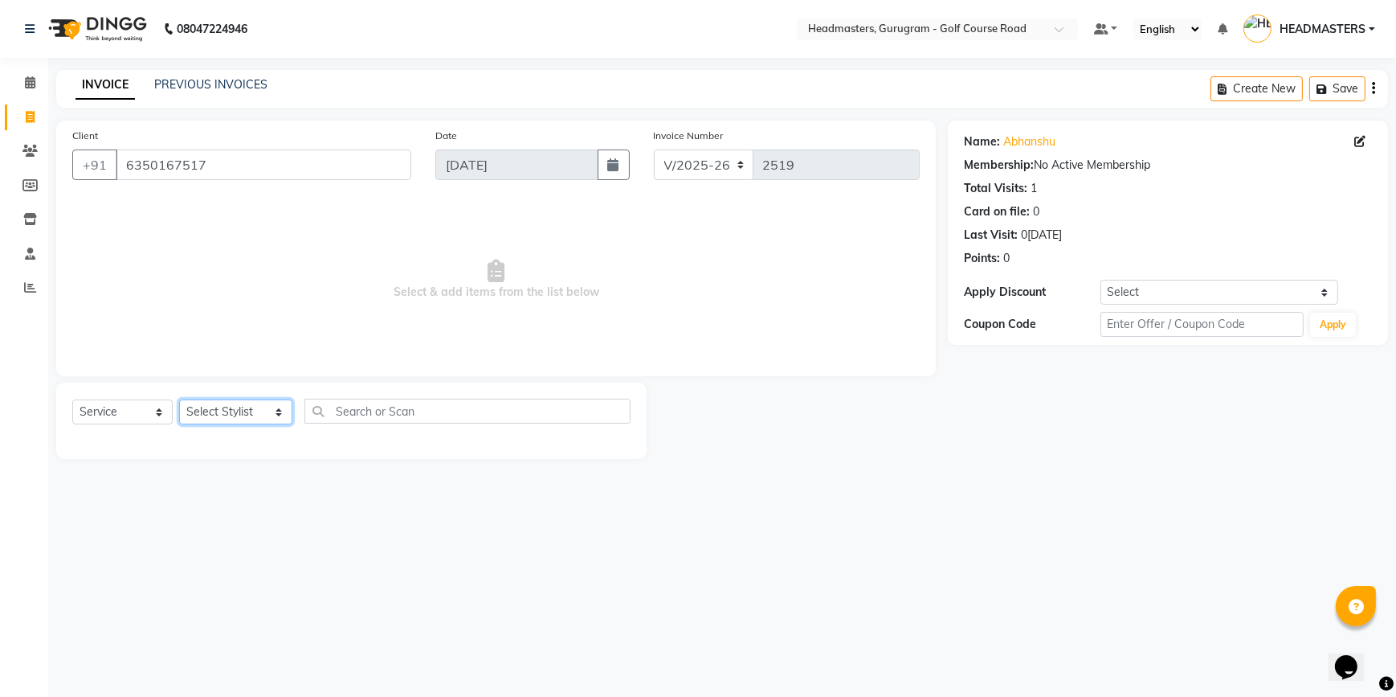
click at [238, 415] on select "Select Stylist DANISH Esther Gaurav HEADMASTERS Irshad Januka JEET Jewel Krishn…" at bounding box center [235, 411] width 113 height 25
select select "60937"
click at [179, 399] on select "Select Stylist DANISH Esther Gaurav HEADMASTERS Irshad Januka JEET Jewel Krishn…" at bounding box center [235, 411] width 113 height 25
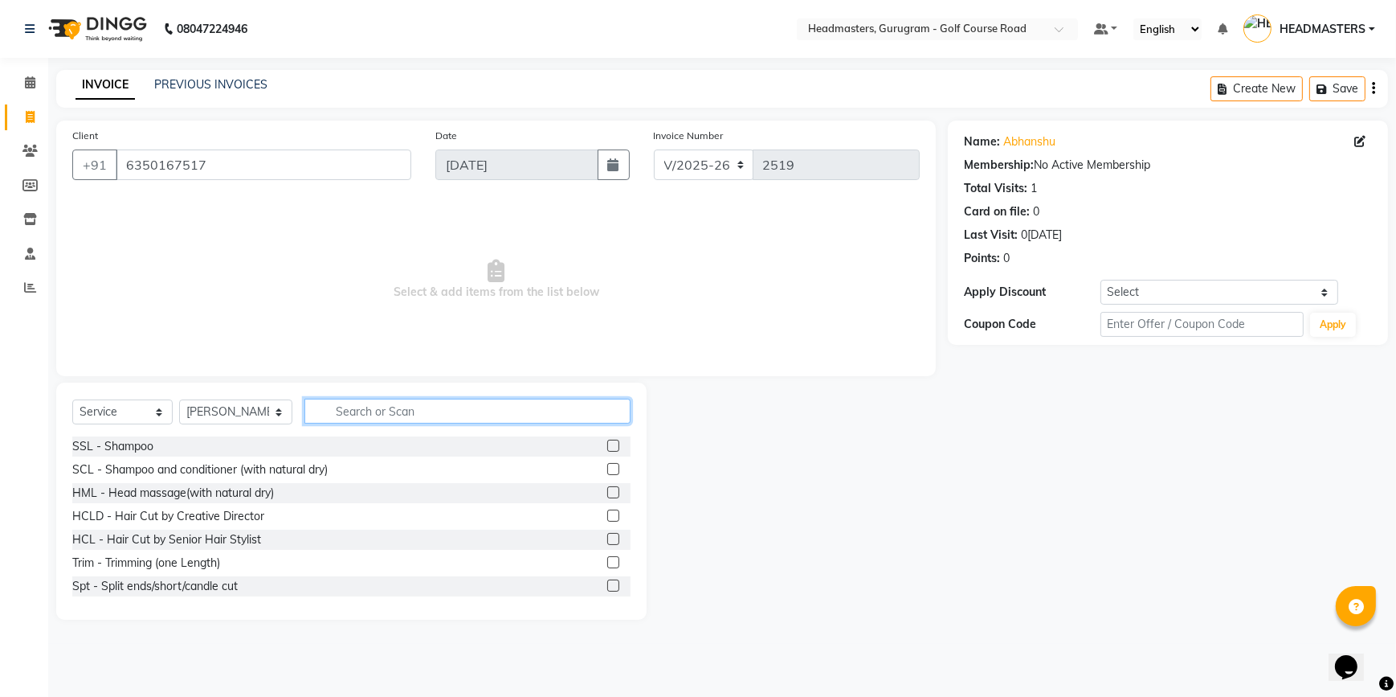
click at [353, 412] on input "text" at bounding box center [467, 410] width 326 height 25
drag, startPoint x: 163, startPoint y: 415, endPoint x: 150, endPoint y: 415, distance: 12.9
click at [163, 415] on select "Select Service Product Membership Package Voucher Prepaid Gift Card" at bounding box center [122, 411] width 100 height 25
select select "P"
click at [72, 399] on select "Select Service Product Membership Package Voucher Prepaid Gift Card" at bounding box center [122, 411] width 100 height 25
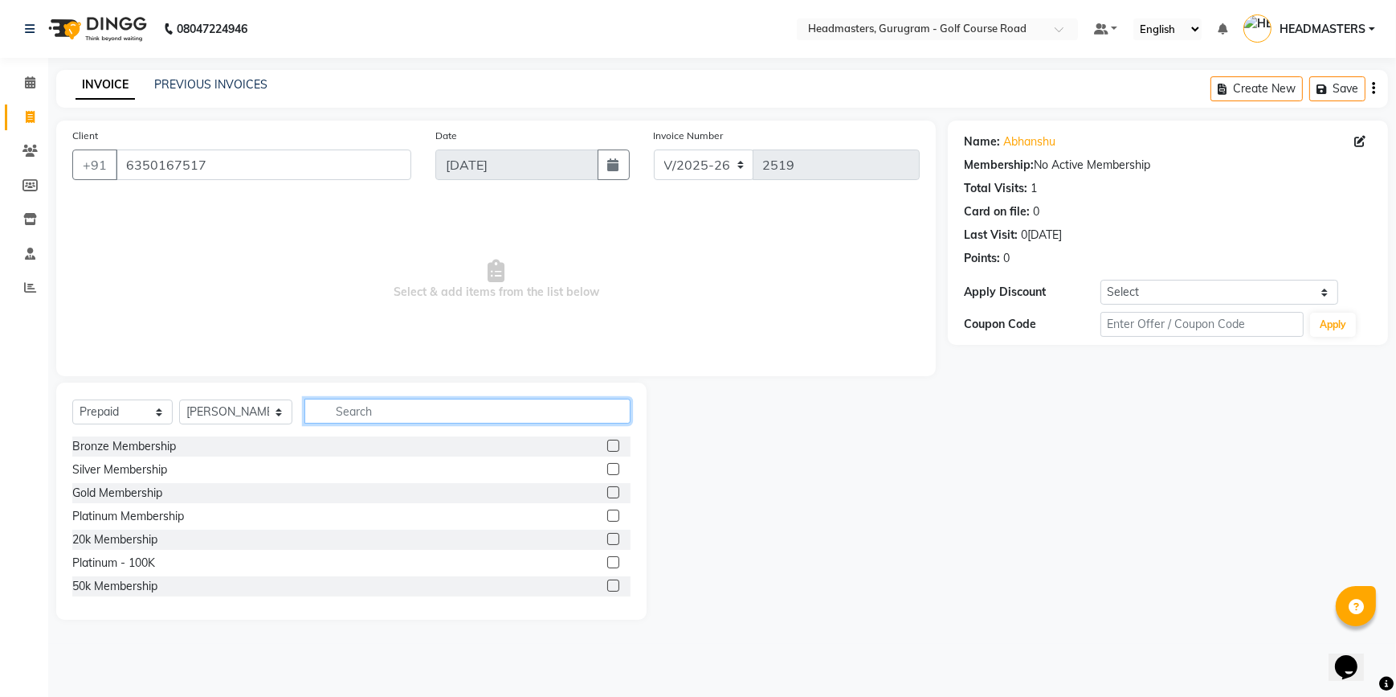
click at [411, 423] on input "text" at bounding box center [467, 410] width 326 height 25
click at [607, 536] on label at bounding box center [613, 539] width 12 height 12
click at [607, 536] on input "checkbox" at bounding box center [612, 539] width 10 height 10
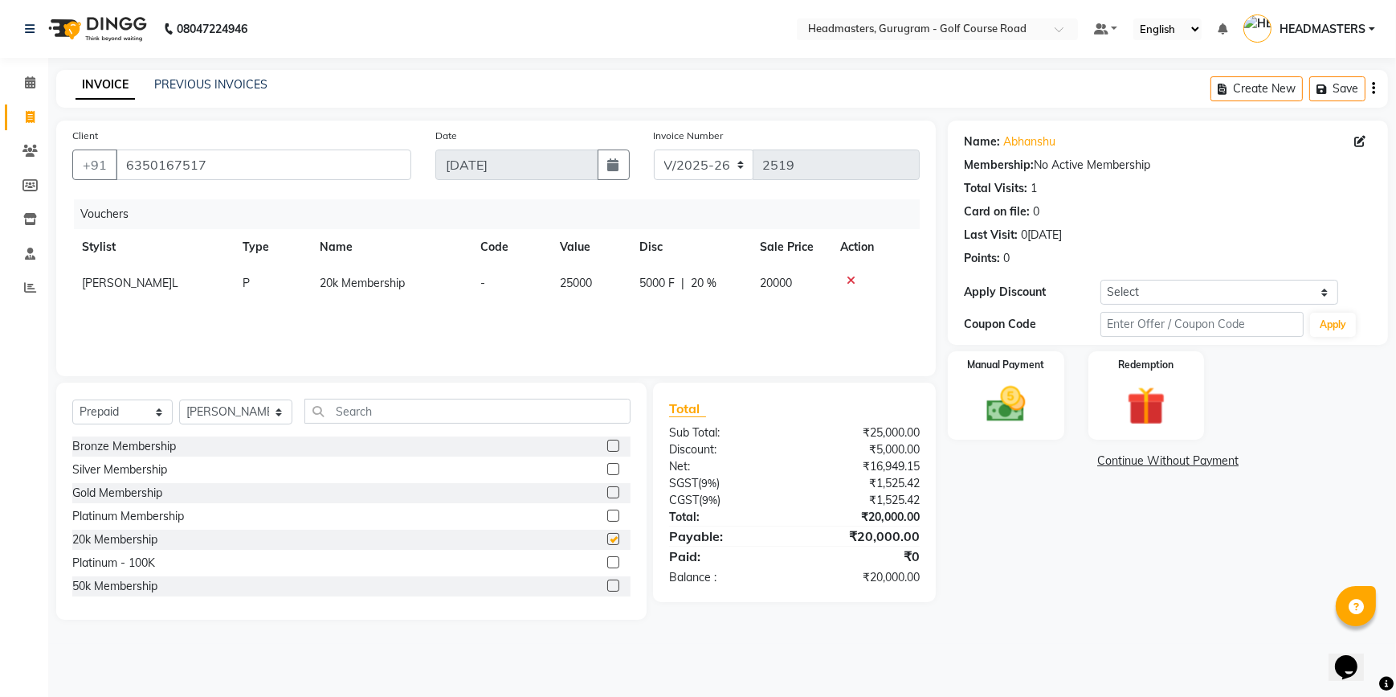
checkbox input "false"
click at [1024, 410] on img at bounding box center [1006, 404] width 65 height 47
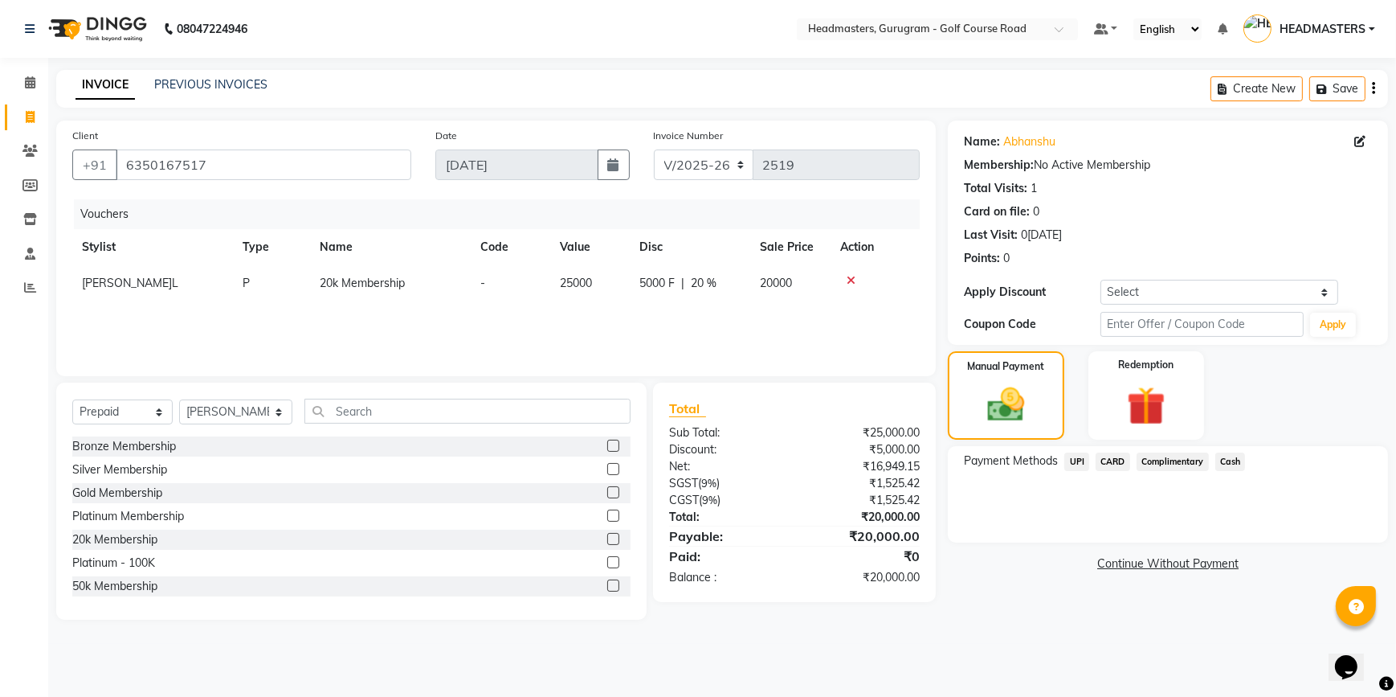
click at [1110, 460] on span "CARD" at bounding box center [1113, 461] width 35 height 18
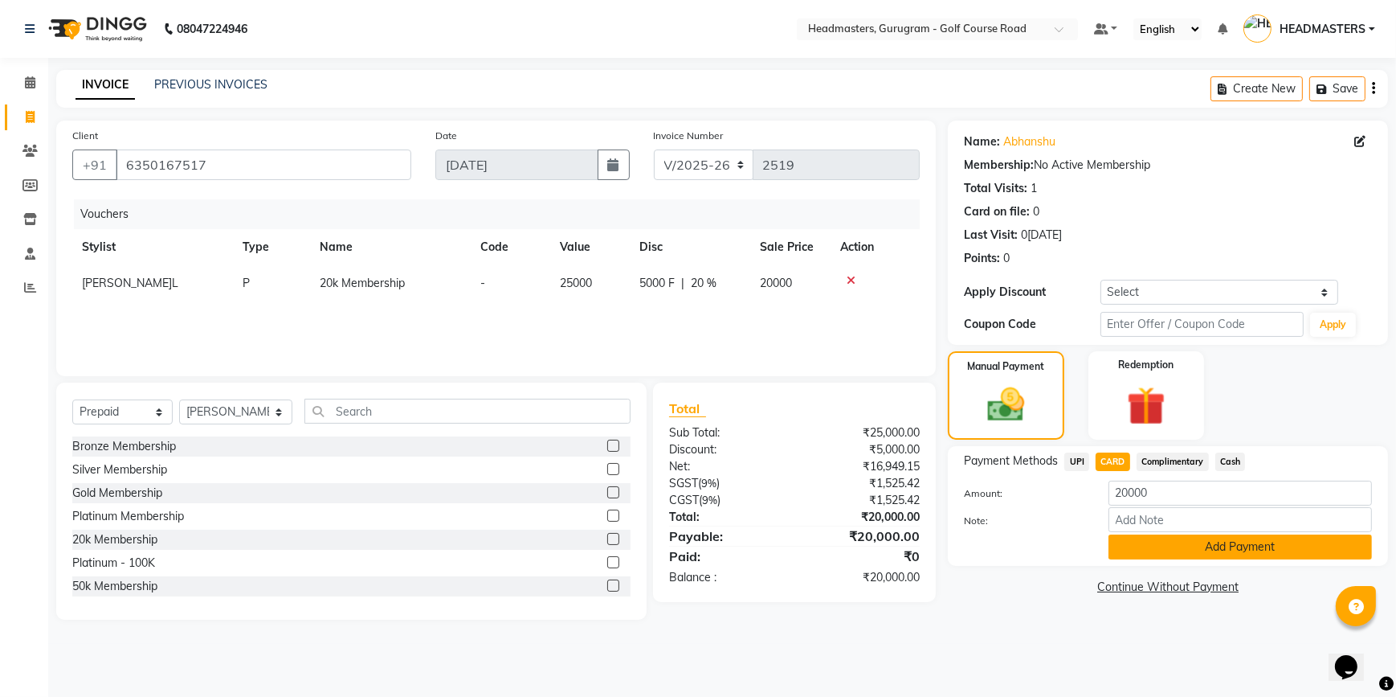
click at [1142, 549] on button "Add Payment" at bounding box center [1241, 546] width 264 height 25
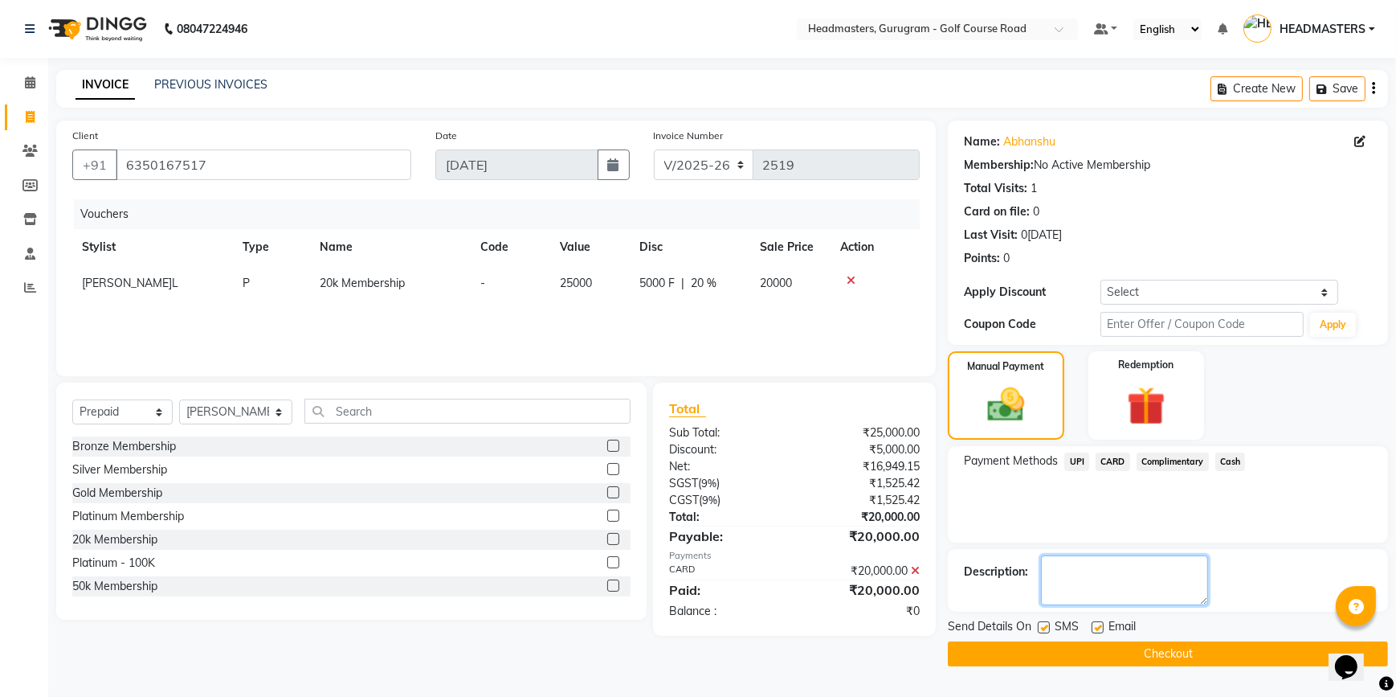
click at [1077, 590] on textarea at bounding box center [1124, 580] width 167 height 50
type textarea "2"
type textarea "1000 extra services"
click at [1124, 653] on button "Checkout" at bounding box center [1168, 653] width 440 height 25
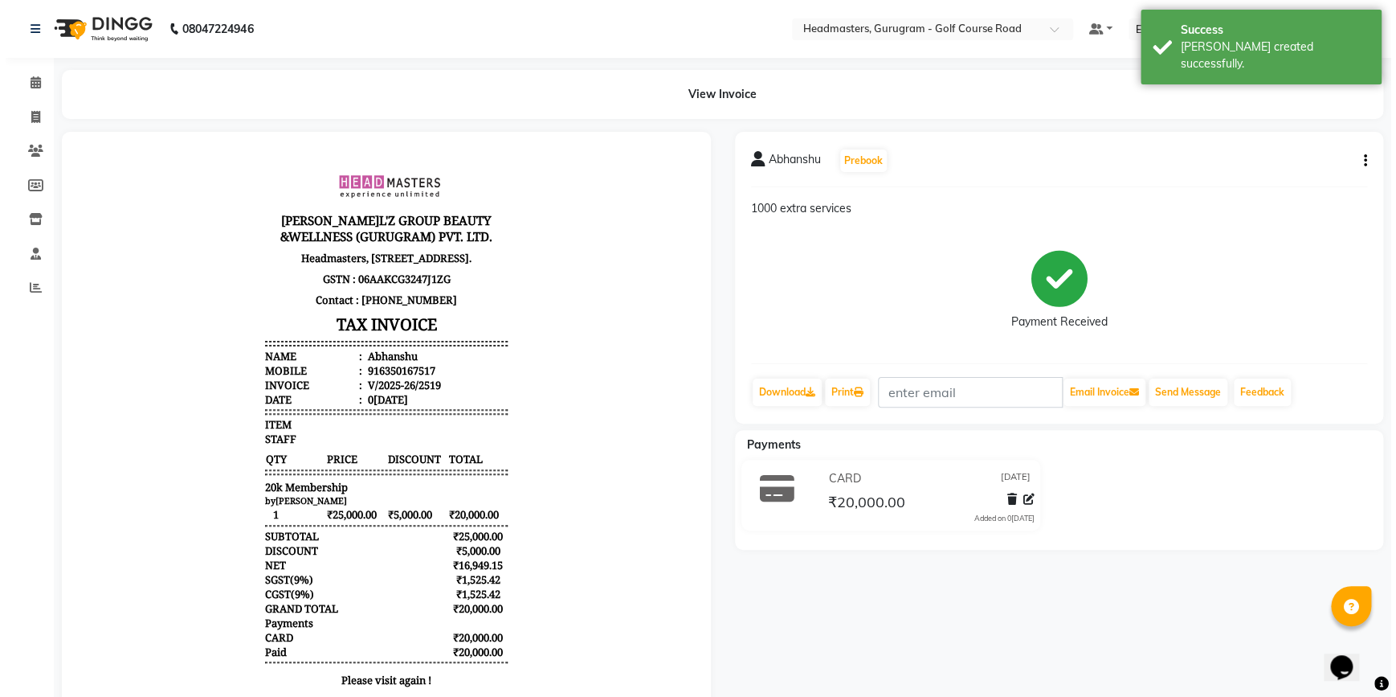
scroll to position [12, 0]
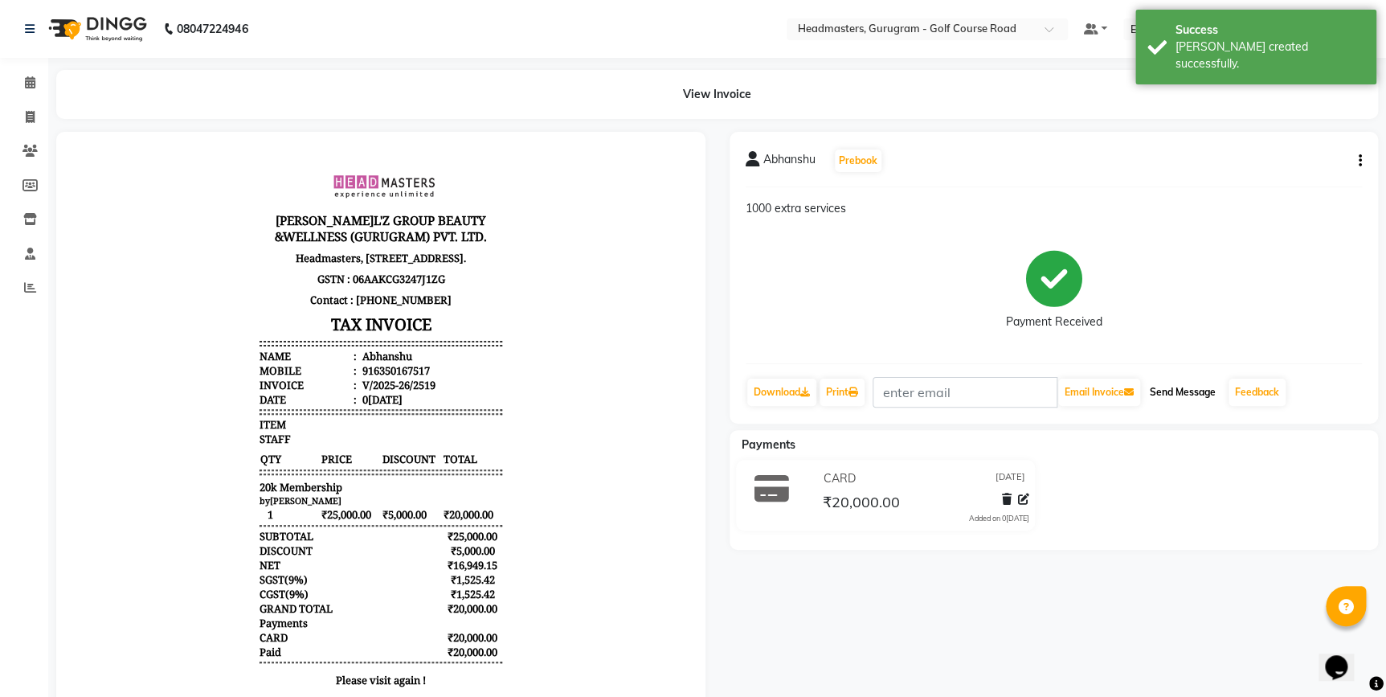
click at [1189, 394] on button "Send Message" at bounding box center [1182, 391] width 79 height 27
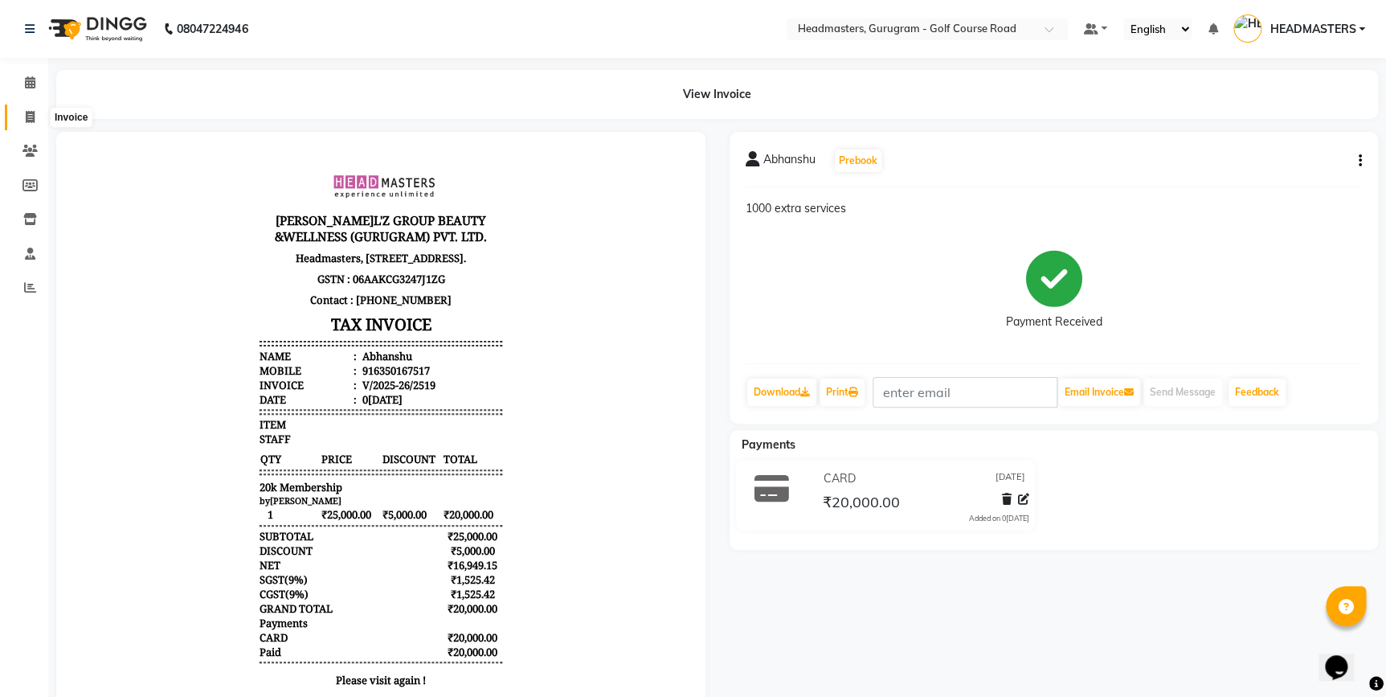
click at [27, 115] on icon at bounding box center [30, 117] width 9 height 12
select select "7134"
select select "service"
